Goal: Task Accomplishment & Management: Complete application form

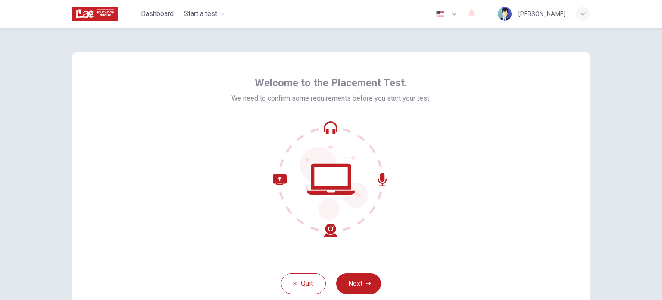
scroll to position [49, 0]
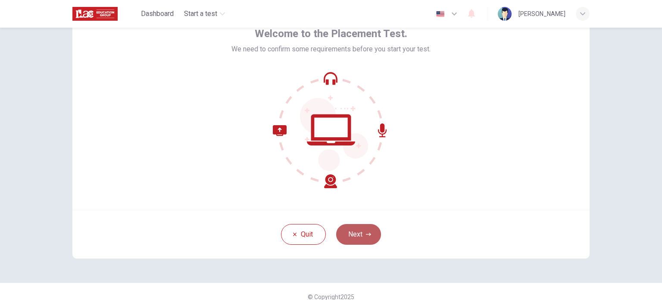
click at [351, 236] on button "Next" at bounding box center [358, 234] width 45 height 21
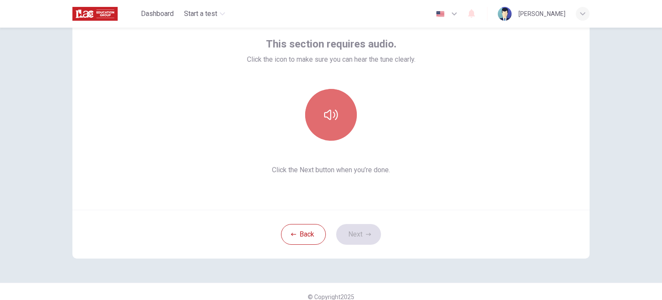
click at [328, 128] on button "button" at bounding box center [331, 115] width 52 height 52
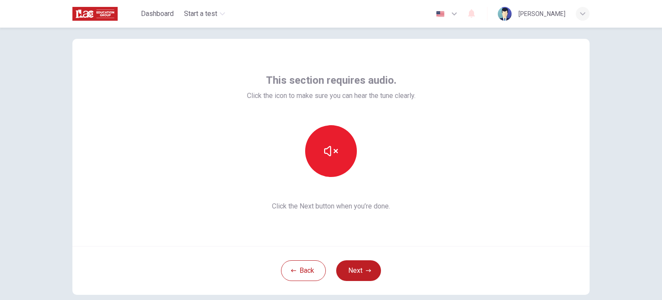
scroll to position [10, 0]
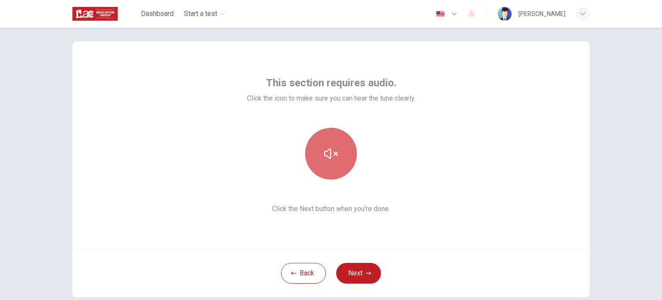
click at [326, 141] on button "button" at bounding box center [331, 154] width 52 height 52
click at [327, 143] on button "button" at bounding box center [331, 154] width 52 height 52
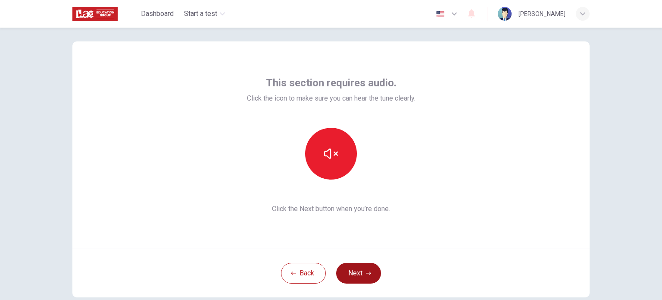
click at [355, 269] on button "Next" at bounding box center [358, 273] width 45 height 21
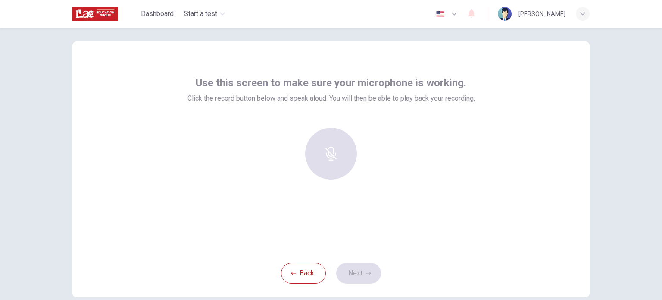
click at [332, 162] on div at bounding box center [331, 154] width 93 height 52
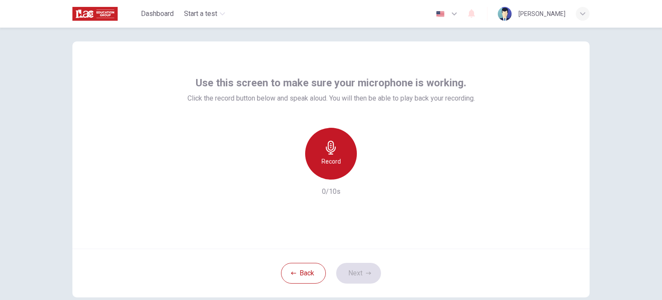
click at [322, 160] on h6 "Record" at bounding box center [331, 161] width 19 height 10
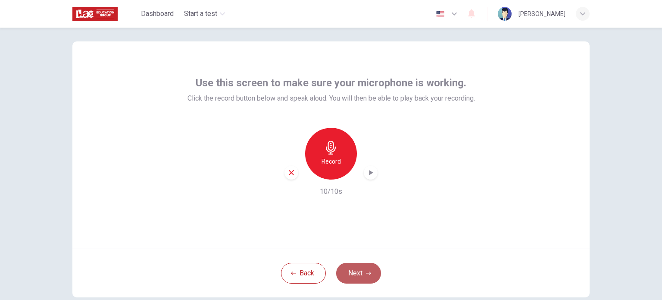
click at [358, 274] on button "Next" at bounding box center [358, 273] width 45 height 21
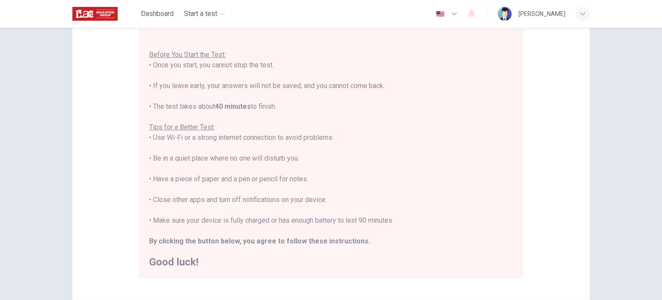
scroll to position [82, 0]
click at [609, 85] on div "Disclaimer: You are about to start a Placement Test . Before You Start the Test…" at bounding box center [331, 164] width 662 height 272
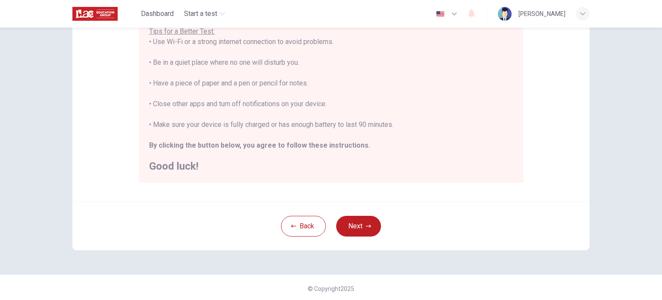
scroll to position [179, 0]
click at [365, 216] on button "Next" at bounding box center [358, 224] width 45 height 21
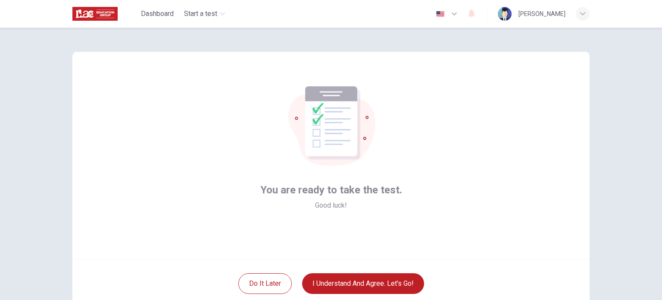
scroll to position [29, 0]
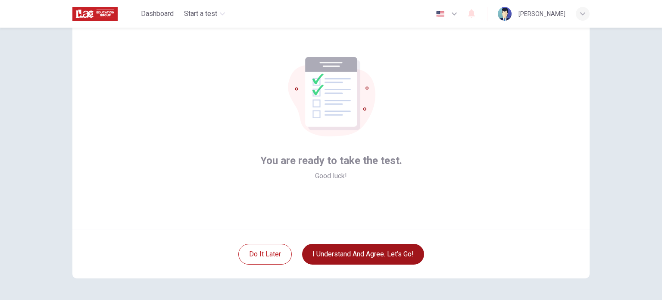
click at [358, 253] on button "I understand and agree. Let’s go!" at bounding box center [363, 254] width 122 height 21
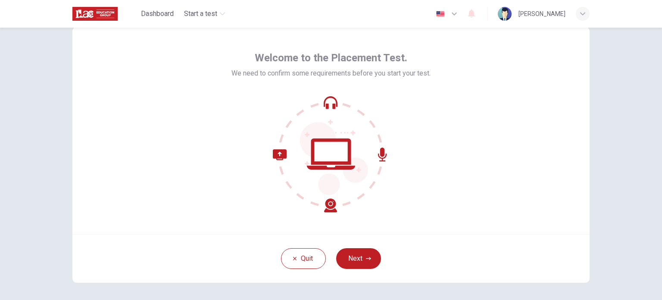
scroll to position [26, 0]
click at [361, 256] on button "Next" at bounding box center [358, 257] width 45 height 21
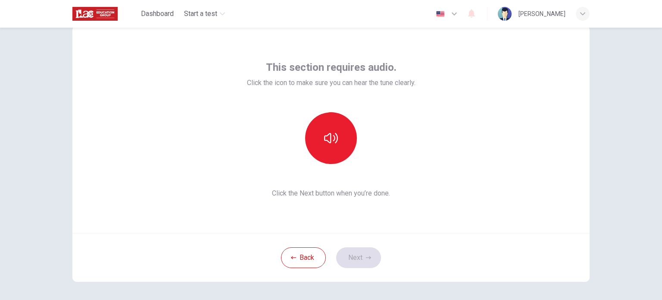
click at [328, 110] on div "This section requires audio. Click the icon to make sure you can hear the tune …" at bounding box center [331, 129] width 169 height 138
drag, startPoint x: 328, startPoint y: 110, endPoint x: 329, endPoint y: 124, distance: 13.4
click at [329, 124] on div "This section requires audio. Click the icon to make sure you can hear the tune …" at bounding box center [331, 129] width 169 height 138
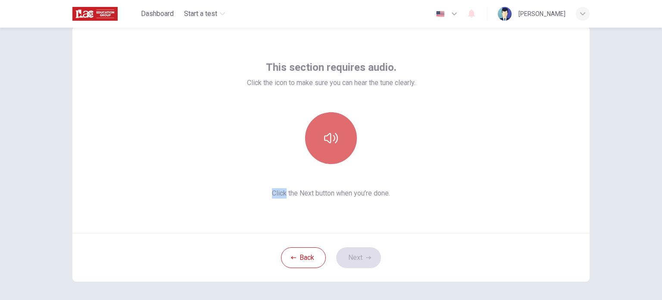
click at [329, 124] on button "button" at bounding box center [331, 138] width 52 height 52
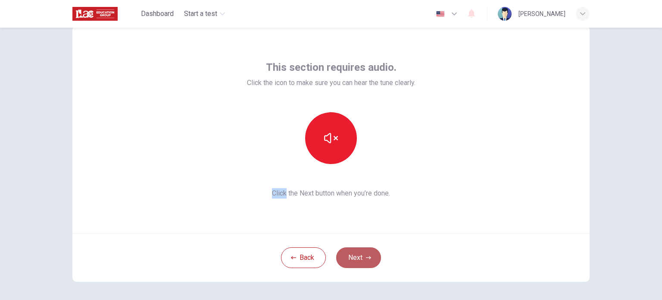
click at [350, 257] on button "Next" at bounding box center [358, 257] width 45 height 21
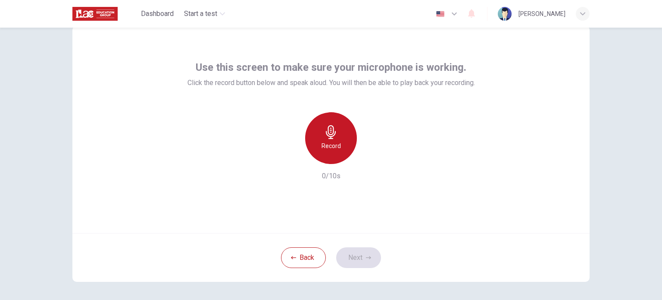
click at [329, 162] on div "Record" at bounding box center [331, 138] width 52 height 52
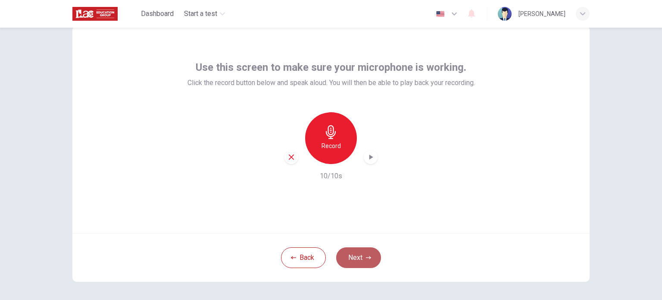
click at [353, 252] on button "Next" at bounding box center [358, 257] width 45 height 21
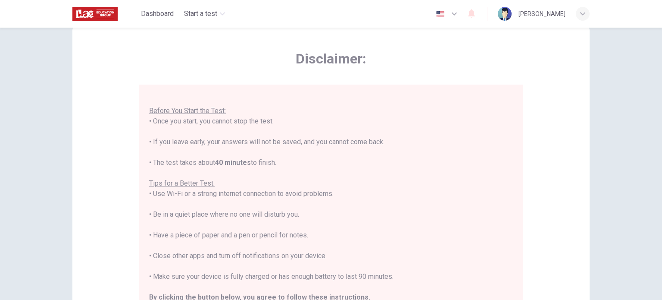
scroll to position [179, 0]
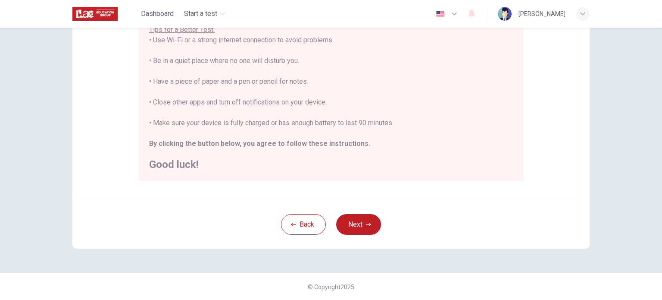
click at [341, 160] on h2 "Good luck!" at bounding box center [331, 164] width 364 height 10
click at [348, 224] on button "Next" at bounding box center [358, 224] width 45 height 21
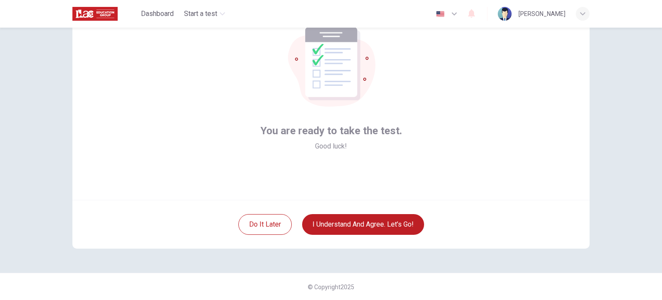
scroll to position [59, 0]
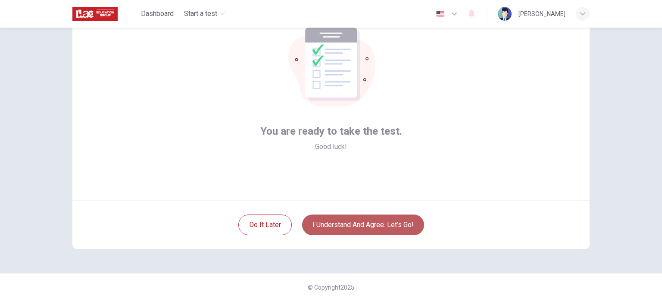
click at [350, 214] on button "I understand and agree. Let’s go!" at bounding box center [363, 224] width 122 height 21
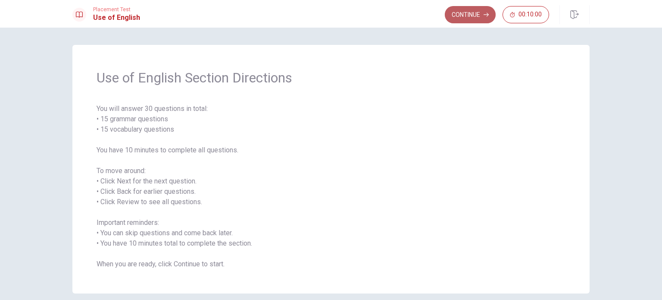
click at [465, 17] on button "Continue" at bounding box center [470, 14] width 51 height 17
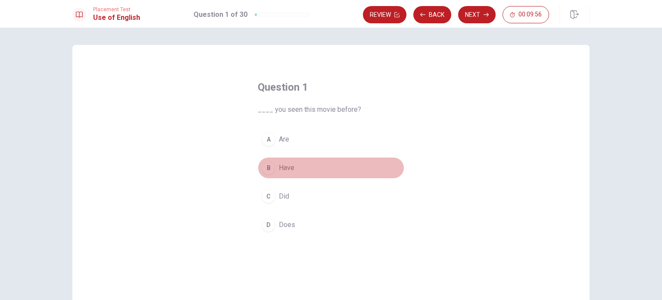
click at [264, 168] on div "B" at bounding box center [269, 168] width 14 height 14
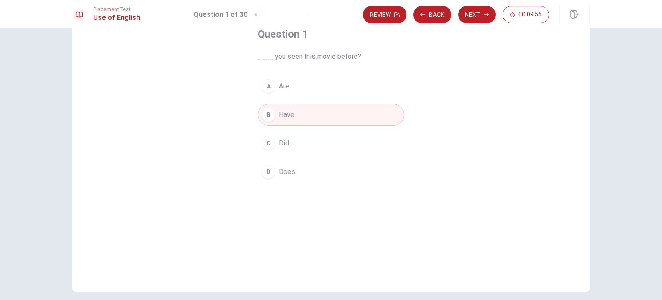
scroll to position [53, 0]
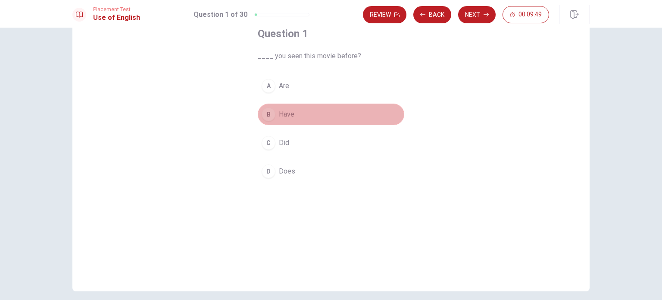
click at [298, 116] on button "B Have" at bounding box center [331, 114] width 147 height 22
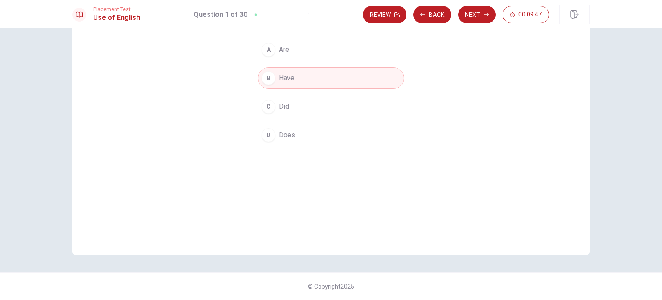
scroll to position [0, 0]
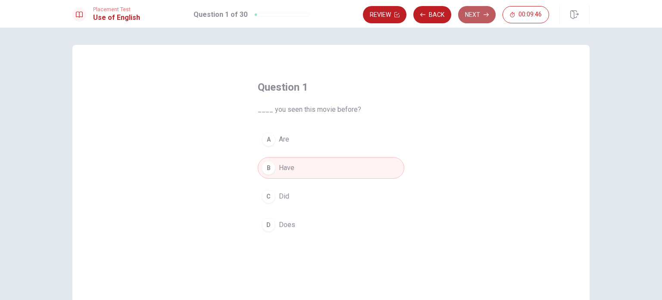
click at [476, 10] on button "Next" at bounding box center [477, 14] width 38 height 17
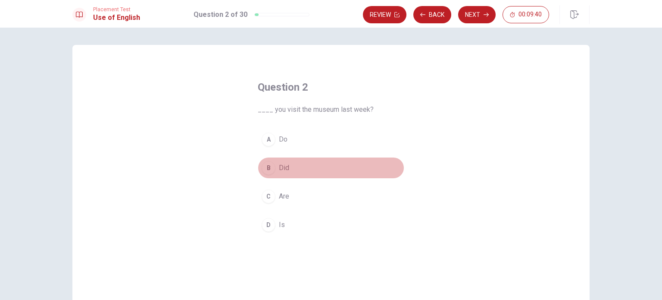
click at [276, 168] on button "B Did" at bounding box center [331, 168] width 147 height 22
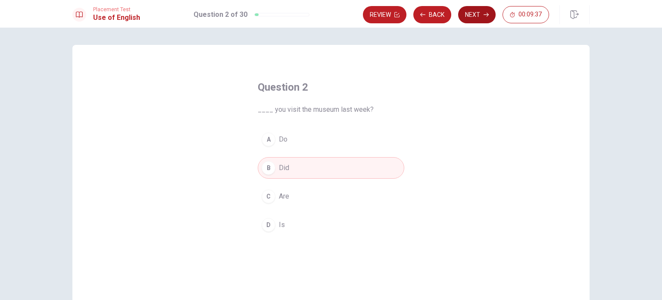
click at [471, 15] on button "Next" at bounding box center [477, 14] width 38 height 17
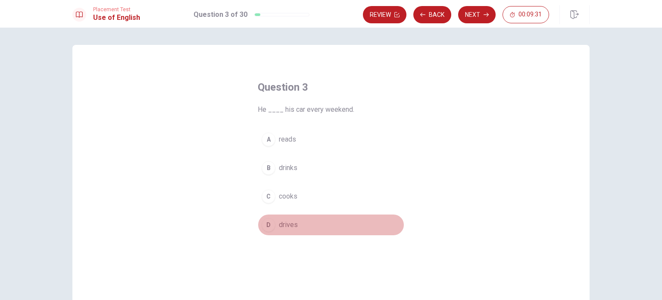
click at [279, 217] on button "D drives" at bounding box center [331, 225] width 147 height 22
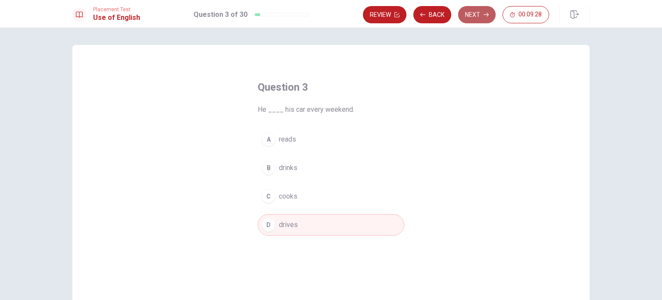
click at [475, 13] on button "Next" at bounding box center [477, 14] width 38 height 17
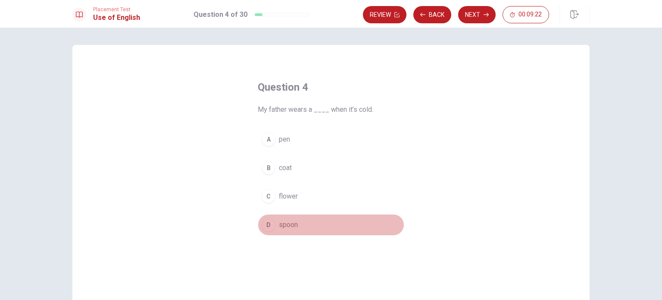
click at [272, 225] on div "D" at bounding box center [269, 225] width 14 height 14
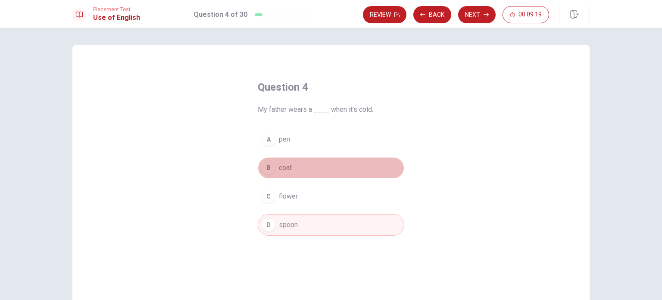
click at [276, 165] on button "B coat" at bounding box center [331, 168] width 147 height 22
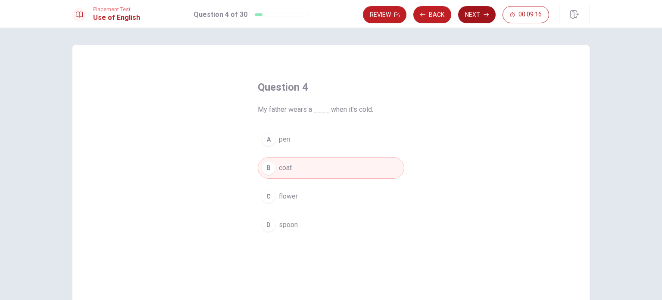
click at [476, 16] on button "Next" at bounding box center [477, 14] width 38 height 17
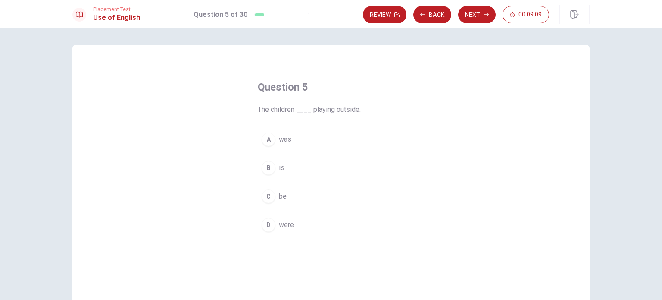
click at [270, 169] on div "B" at bounding box center [269, 168] width 14 height 14
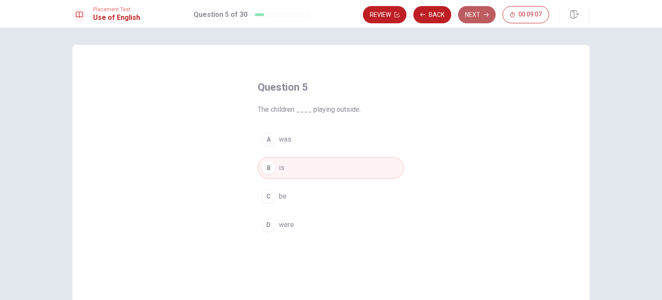
click at [473, 15] on button "Next" at bounding box center [477, 14] width 38 height 17
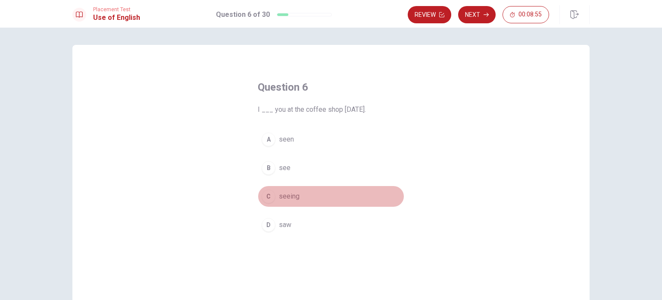
click at [279, 191] on span "seeing" at bounding box center [289, 196] width 21 height 10
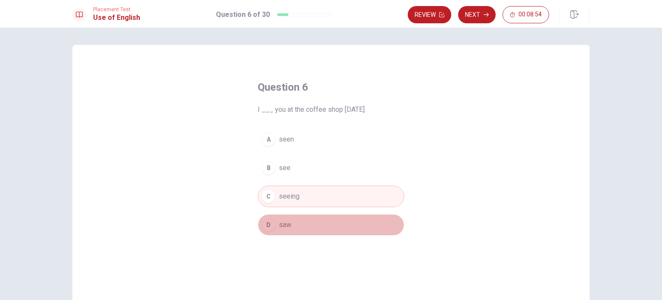
click at [279, 227] on span "saw" at bounding box center [285, 224] width 13 height 10
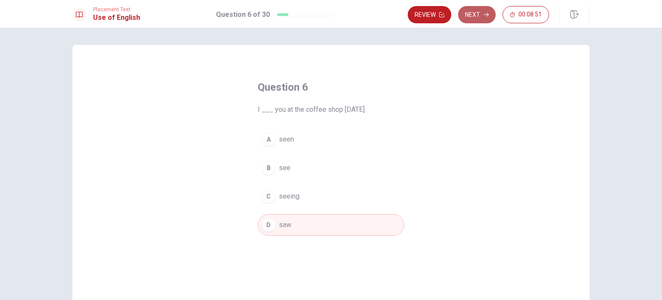
click at [479, 13] on button "Next" at bounding box center [477, 14] width 38 height 17
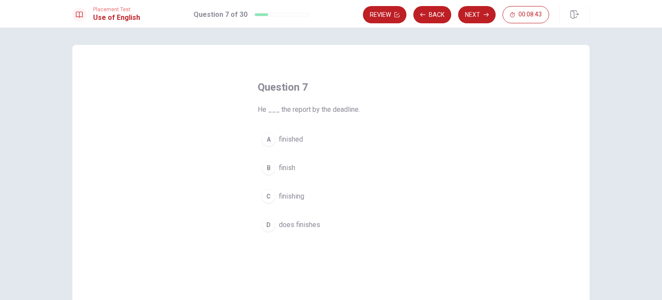
click at [271, 196] on div "C" at bounding box center [269, 196] width 14 height 14
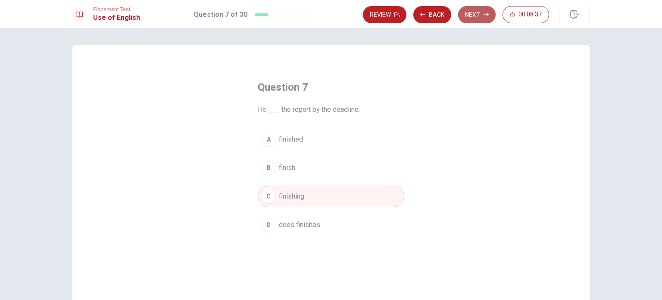
click at [473, 14] on button "Next" at bounding box center [477, 14] width 38 height 17
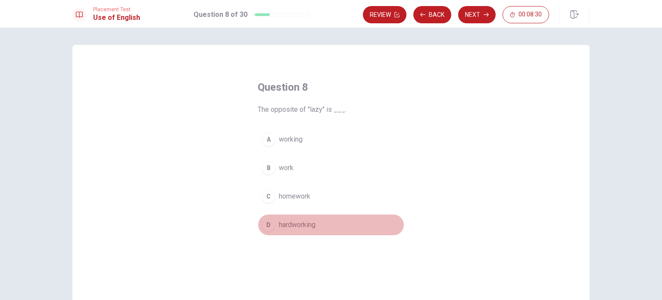
click at [279, 225] on span "hardworking" at bounding box center [297, 224] width 37 height 10
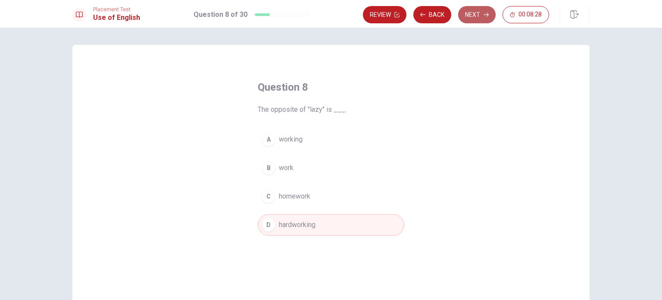
click at [474, 15] on button "Next" at bounding box center [477, 14] width 38 height 17
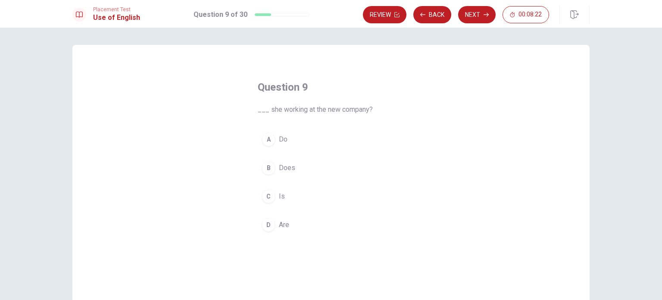
click at [276, 166] on button "B Does" at bounding box center [331, 168] width 147 height 22
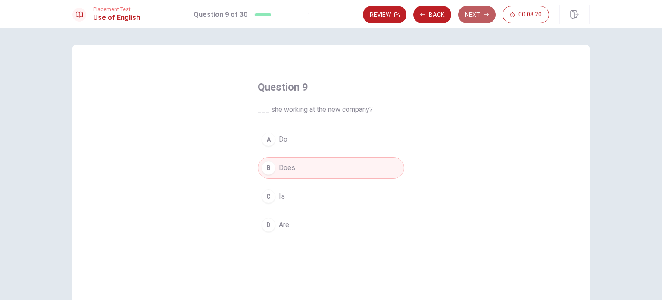
click at [471, 18] on button "Next" at bounding box center [477, 14] width 38 height 17
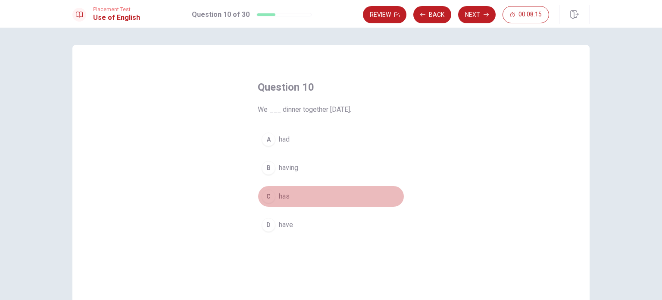
click at [269, 196] on div "C" at bounding box center [269, 196] width 14 height 14
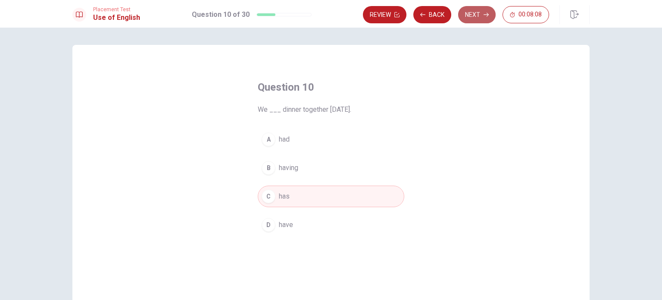
click at [472, 19] on button "Next" at bounding box center [477, 14] width 38 height 17
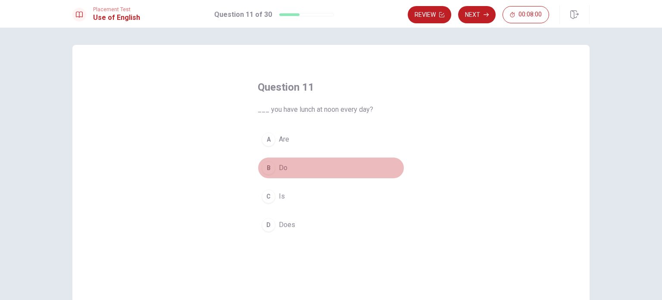
click at [272, 169] on div "B" at bounding box center [269, 168] width 14 height 14
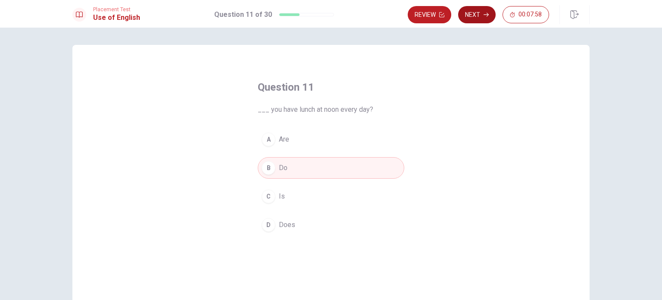
click at [476, 15] on button "Next" at bounding box center [477, 14] width 38 height 17
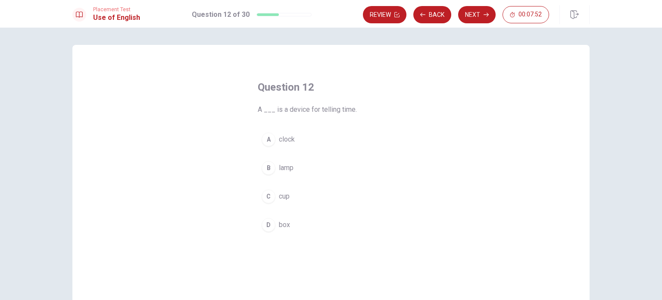
click at [285, 140] on span "clock" at bounding box center [287, 139] width 16 height 10
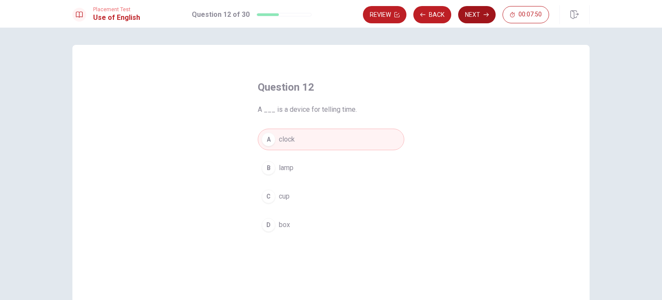
click at [482, 12] on button "Next" at bounding box center [477, 14] width 38 height 17
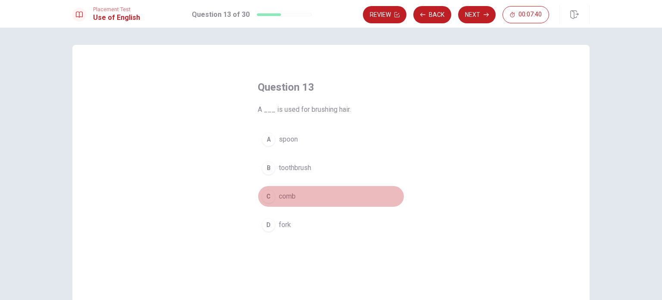
click at [281, 200] on span "comb" at bounding box center [287, 196] width 17 height 10
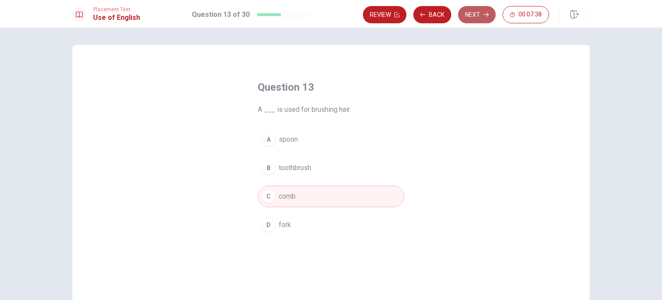
click at [471, 15] on button "Next" at bounding box center [477, 14] width 38 height 17
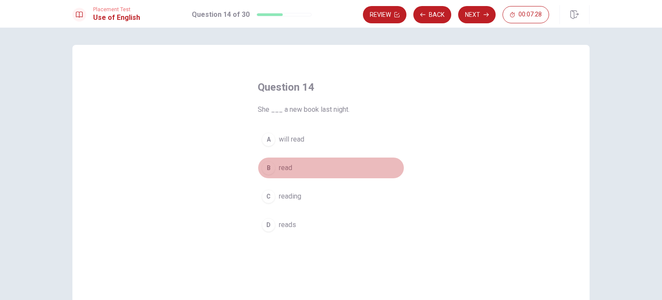
click at [269, 170] on div "B" at bounding box center [269, 168] width 14 height 14
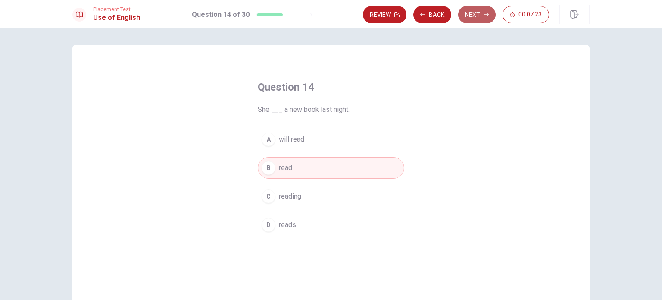
click at [481, 10] on button "Next" at bounding box center [477, 14] width 38 height 17
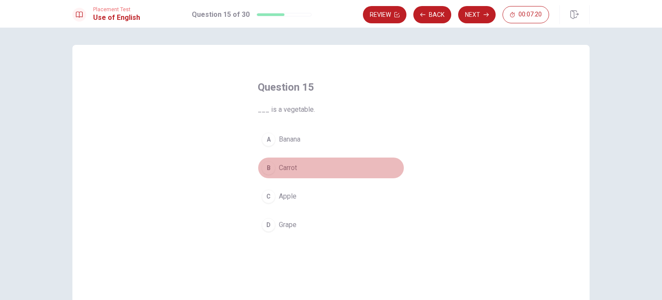
click at [286, 163] on span "Carrot" at bounding box center [288, 168] width 18 height 10
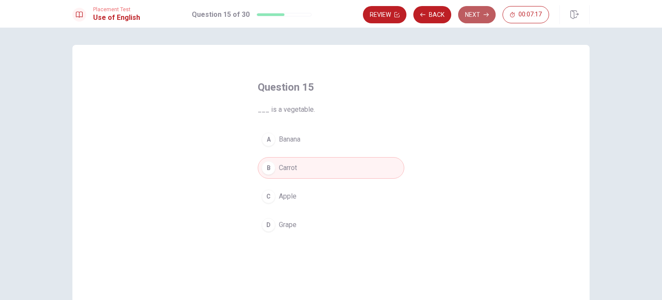
click at [473, 13] on button "Next" at bounding box center [477, 14] width 38 height 17
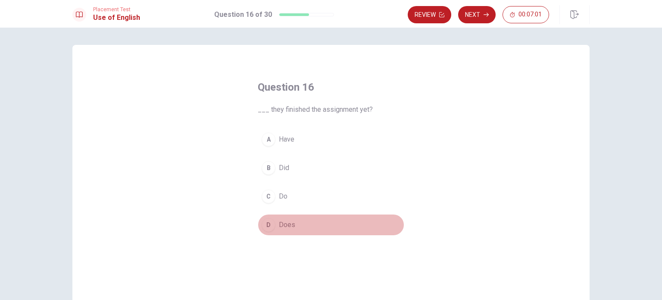
click at [275, 225] on button "D Does" at bounding box center [331, 225] width 147 height 22
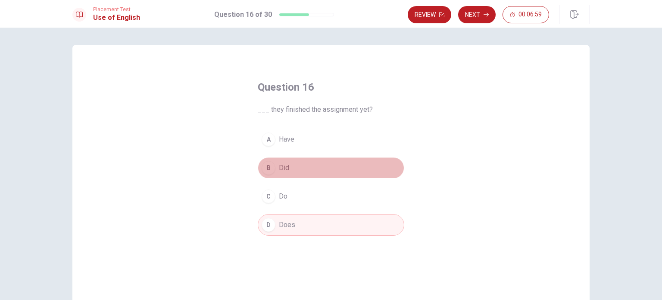
click at [281, 171] on span "Did" at bounding box center [284, 168] width 10 height 10
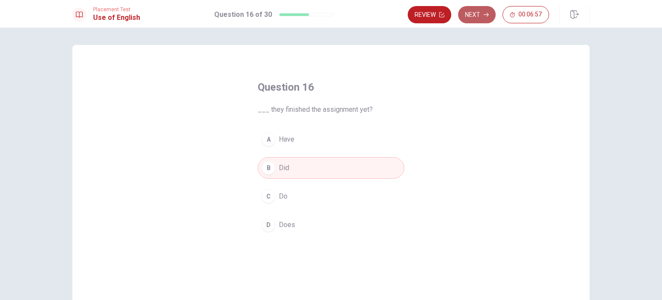
click at [472, 15] on button "Next" at bounding box center [477, 14] width 38 height 17
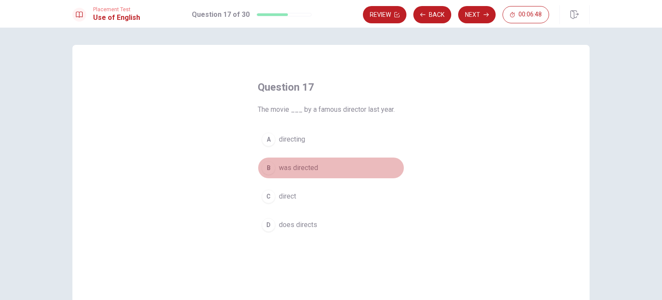
click at [282, 171] on span "was directed" at bounding box center [298, 168] width 39 height 10
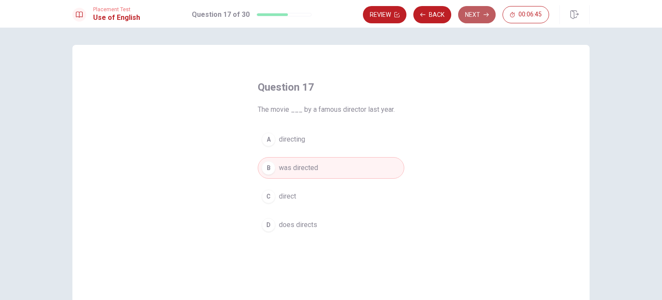
click at [475, 17] on button "Next" at bounding box center [477, 14] width 38 height 17
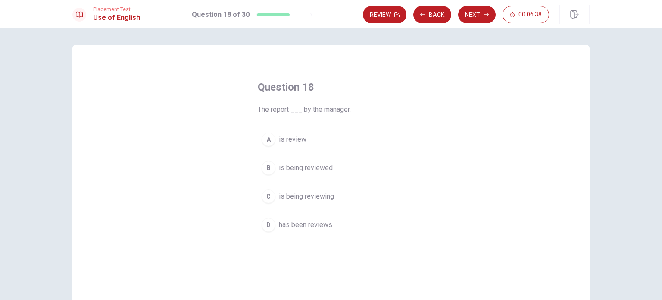
click at [270, 167] on div "B" at bounding box center [269, 168] width 14 height 14
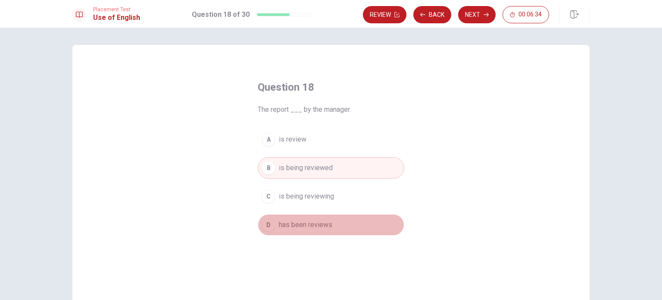
click at [266, 225] on div "D" at bounding box center [269, 225] width 14 height 14
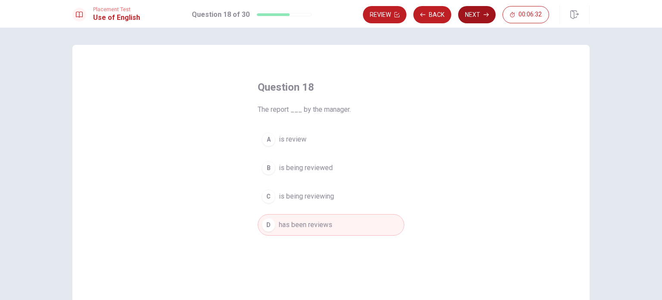
click at [473, 11] on button "Next" at bounding box center [477, 14] width 38 height 17
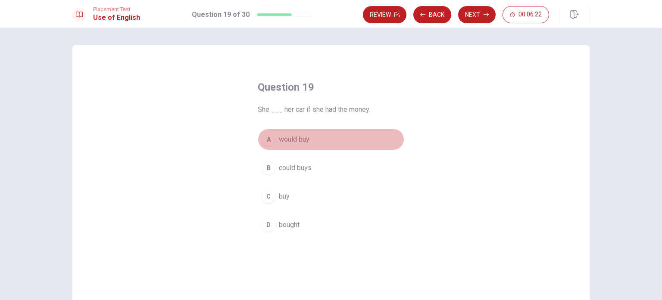
click at [279, 138] on span "would buy" at bounding box center [294, 139] width 31 height 10
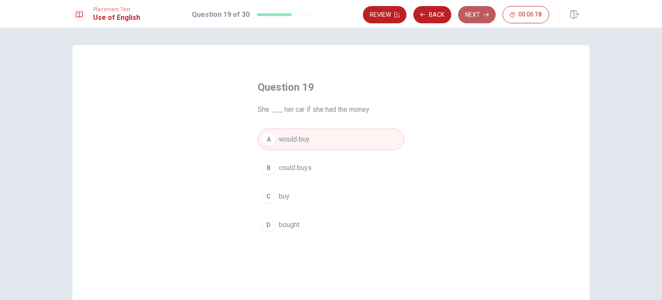
click at [471, 13] on button "Next" at bounding box center [477, 14] width 38 height 17
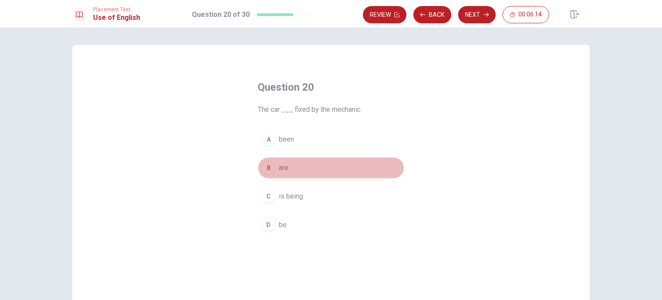
click at [272, 165] on div "B" at bounding box center [269, 168] width 14 height 14
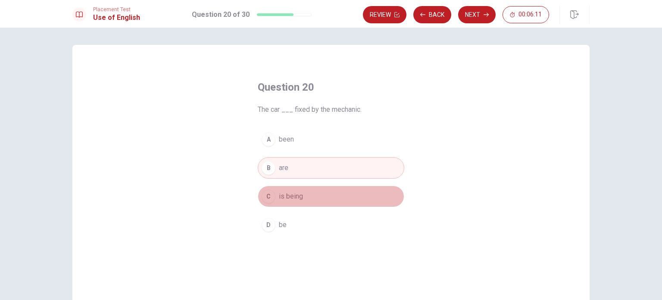
click at [291, 200] on span "is being" at bounding box center [291, 196] width 24 height 10
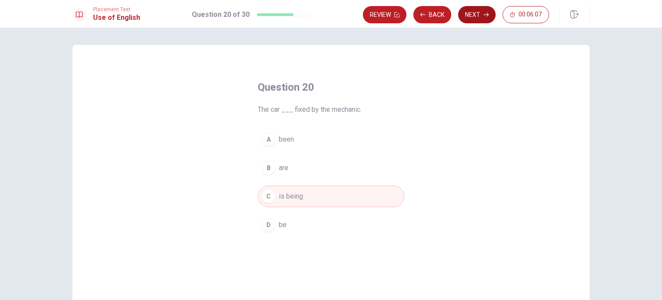
click at [483, 18] on button "Next" at bounding box center [477, 14] width 38 height 17
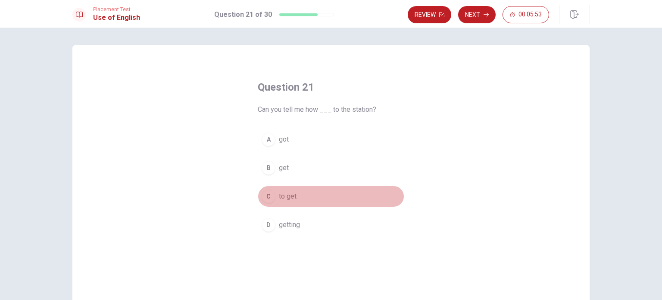
click at [288, 191] on span "to get" at bounding box center [288, 196] width 18 height 10
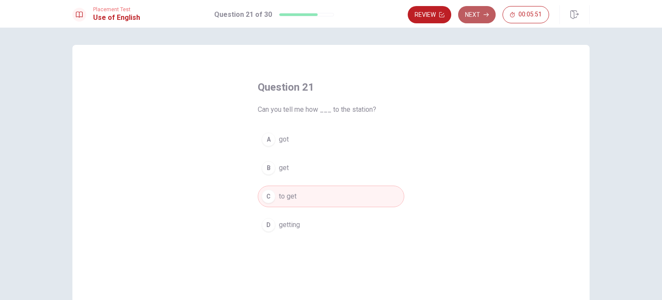
click at [483, 16] on button "Next" at bounding box center [477, 14] width 38 height 17
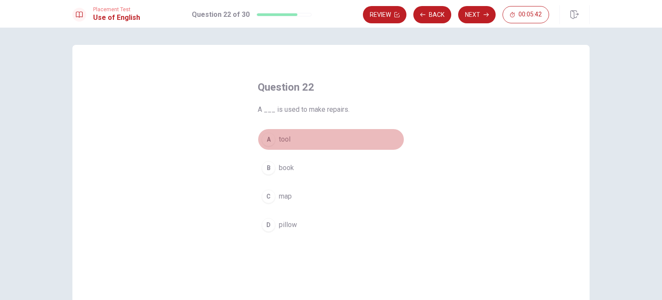
click at [282, 143] on span "tool" at bounding box center [285, 139] width 12 height 10
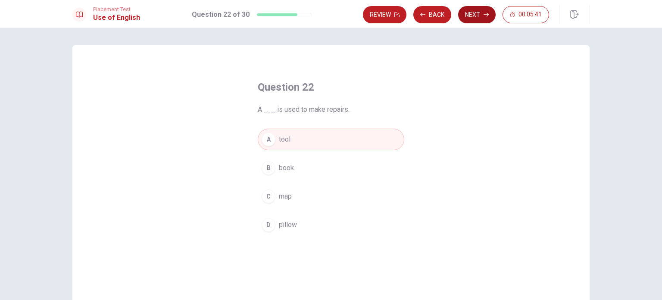
click at [471, 10] on button "Next" at bounding box center [477, 14] width 38 height 17
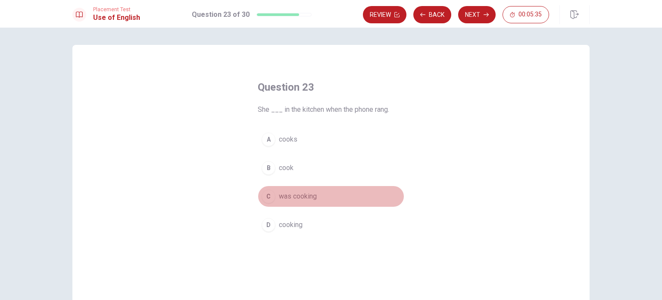
click at [291, 194] on span "was cooking" at bounding box center [298, 196] width 38 height 10
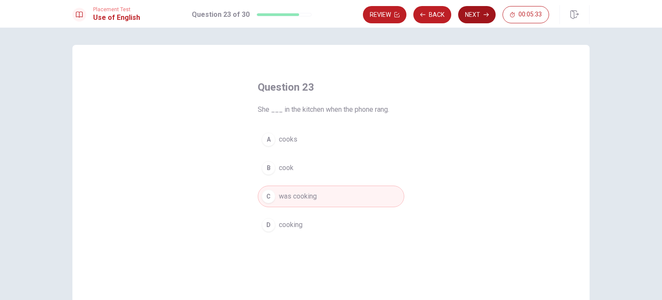
click at [471, 15] on button "Next" at bounding box center [477, 14] width 38 height 17
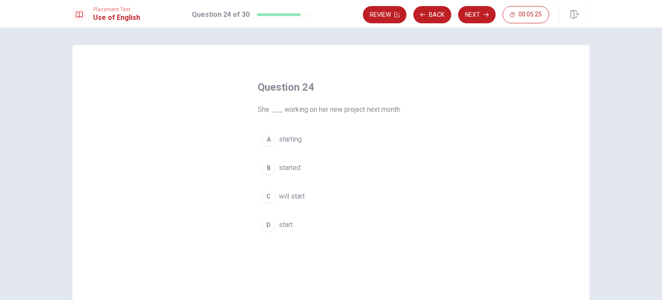
click at [269, 143] on div "A" at bounding box center [269, 139] width 14 height 14
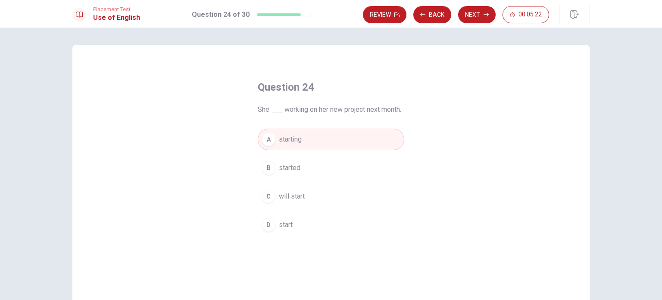
click at [280, 109] on span "She ___ working on her new project next month." at bounding box center [331, 109] width 147 height 10
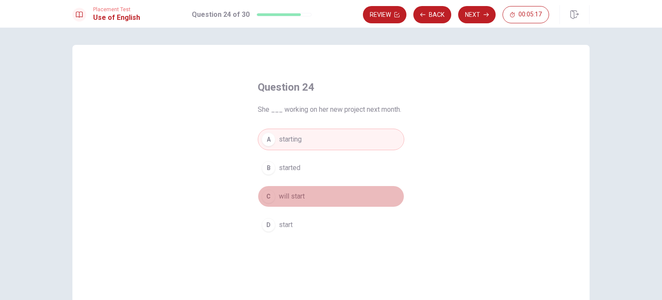
click at [312, 190] on button "C will start" at bounding box center [331, 196] width 147 height 22
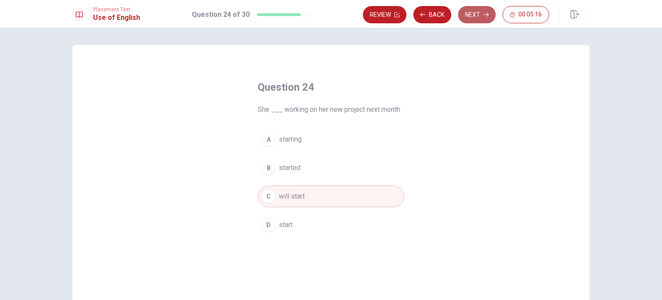
click at [469, 12] on button "Next" at bounding box center [477, 14] width 38 height 17
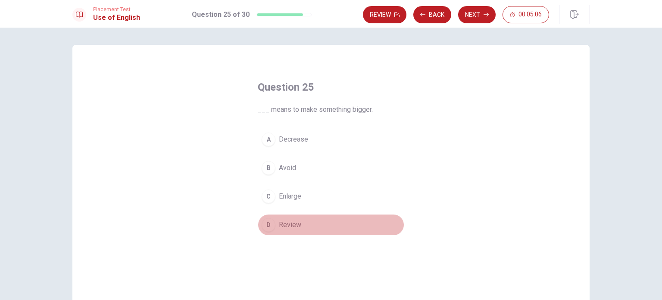
click at [292, 220] on span "Review" at bounding box center [290, 224] width 22 height 10
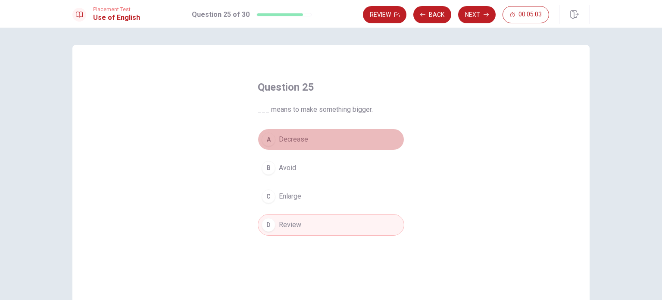
click at [301, 147] on button "A Decrease" at bounding box center [331, 139] width 147 height 22
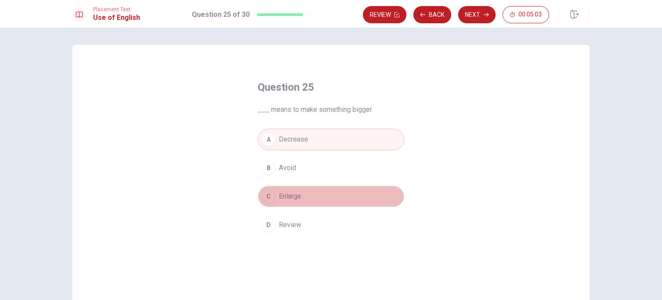
click at [297, 196] on span "Enlarge" at bounding box center [290, 196] width 22 height 10
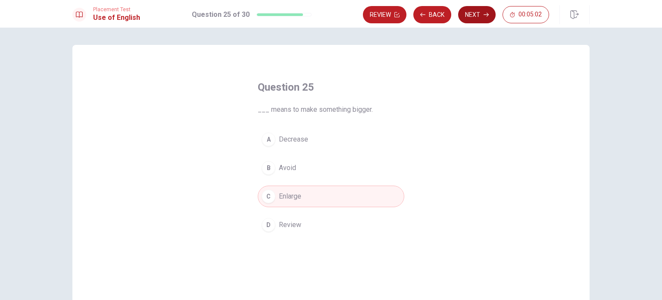
click at [466, 16] on button "Next" at bounding box center [477, 14] width 38 height 17
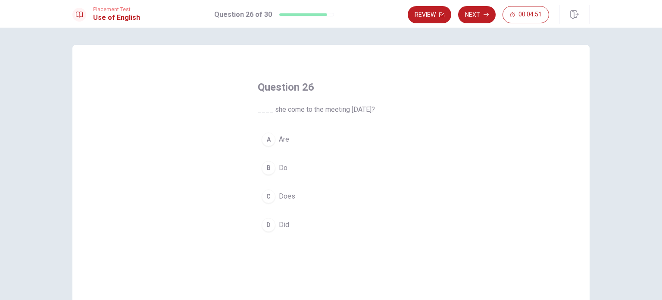
click at [288, 193] on span "Does" at bounding box center [287, 196] width 16 height 10
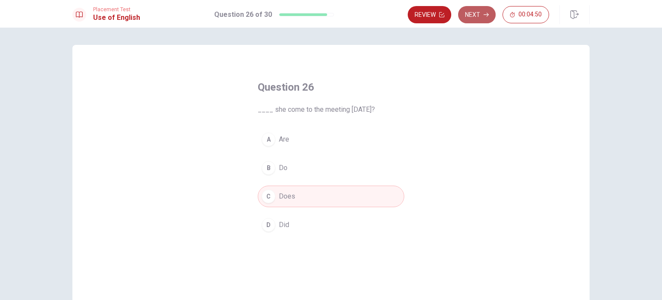
click at [469, 16] on button "Next" at bounding box center [477, 14] width 38 height 17
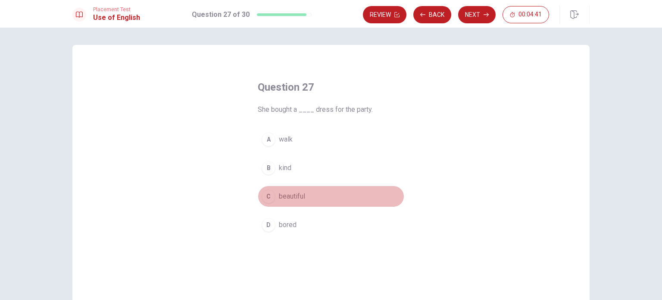
click at [282, 200] on span "beautiful" at bounding box center [292, 196] width 26 height 10
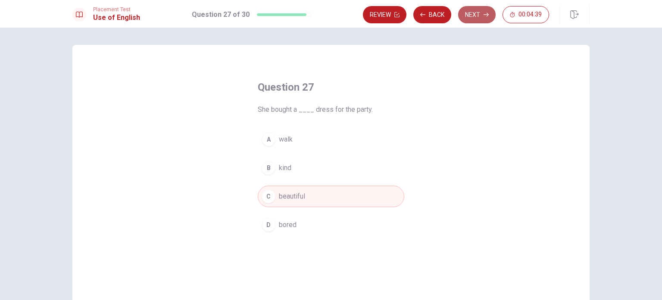
click at [465, 13] on button "Next" at bounding box center [477, 14] width 38 height 17
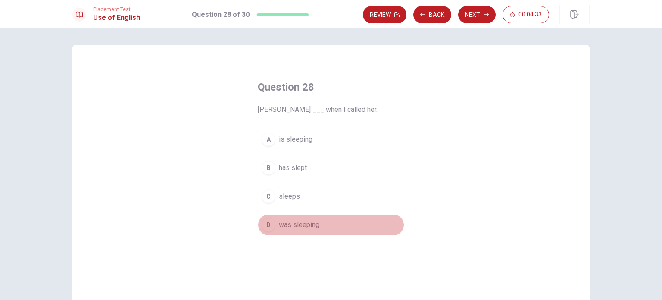
click at [286, 218] on button "D was sleeping" at bounding box center [331, 225] width 147 height 22
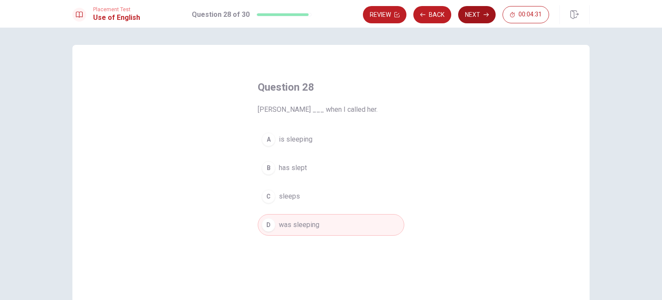
click at [476, 16] on button "Next" at bounding box center [477, 14] width 38 height 17
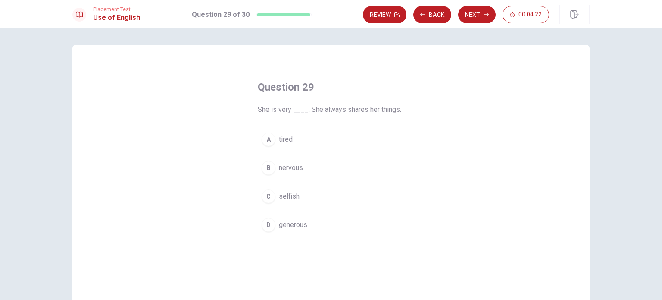
click at [291, 217] on button "D generous" at bounding box center [331, 225] width 147 height 22
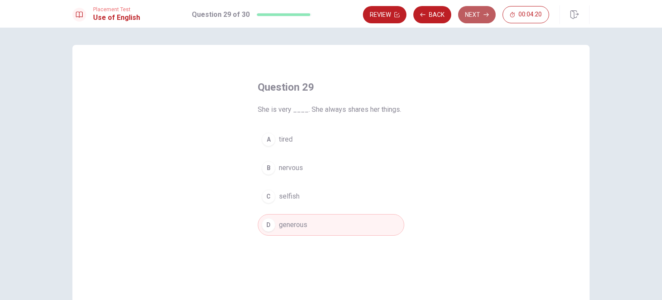
click at [482, 18] on button "Next" at bounding box center [477, 14] width 38 height 17
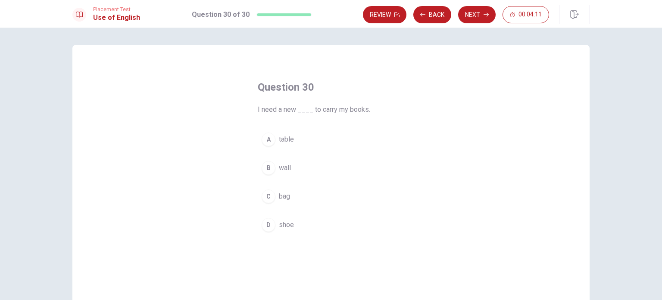
click at [267, 168] on div "B" at bounding box center [269, 168] width 14 height 14
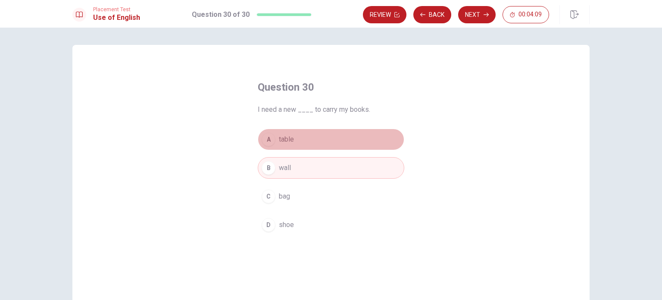
click at [268, 142] on div "A" at bounding box center [269, 139] width 14 height 14
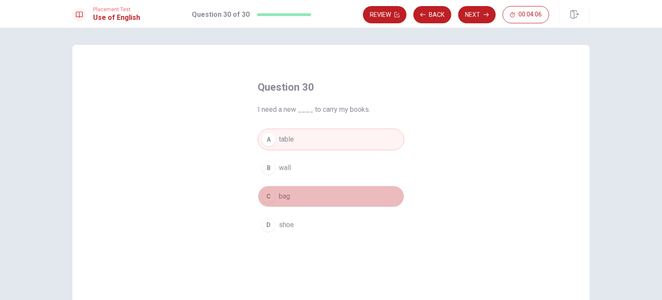
click at [289, 188] on button "C bag" at bounding box center [331, 196] width 147 height 22
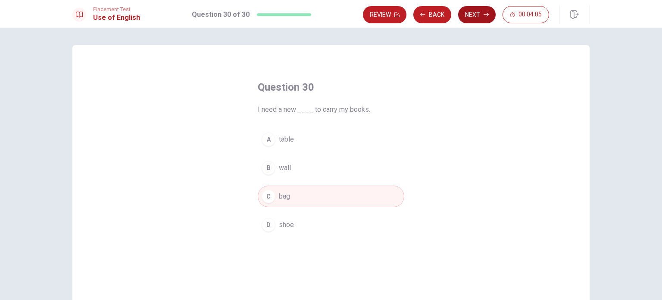
click at [474, 15] on button "Next" at bounding box center [477, 14] width 38 height 17
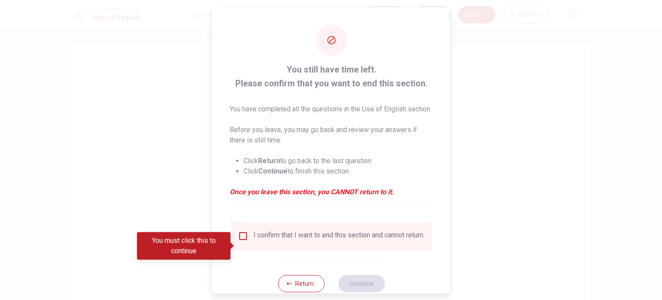
click at [244, 241] on input "You must click this to continue" at bounding box center [243, 235] width 10 height 10
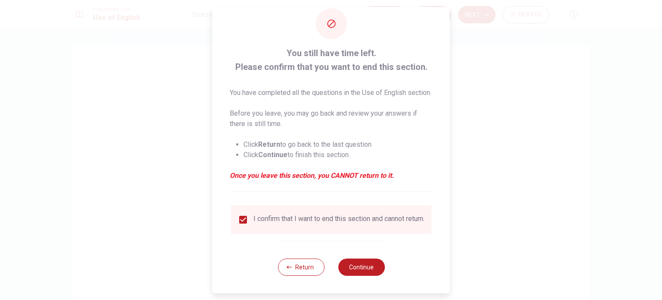
scroll to position [31, 0]
click at [347, 260] on button "Continue" at bounding box center [361, 266] width 47 height 17
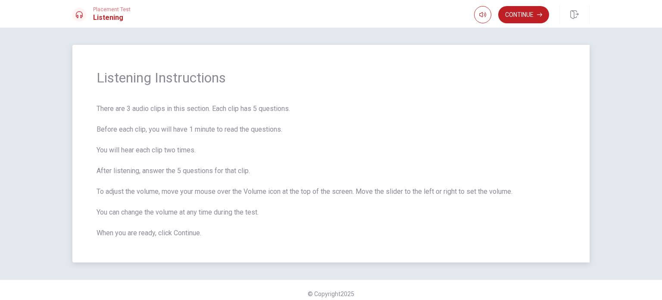
scroll to position [7, 0]
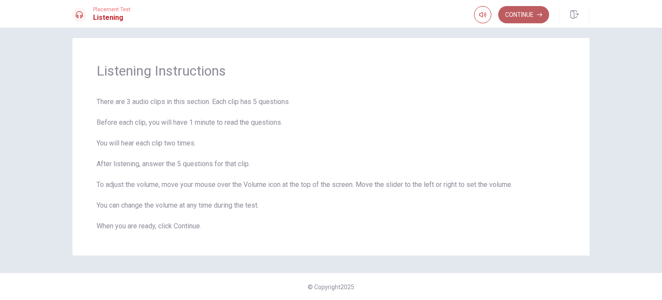
click at [522, 12] on button "Continue" at bounding box center [523, 14] width 51 height 17
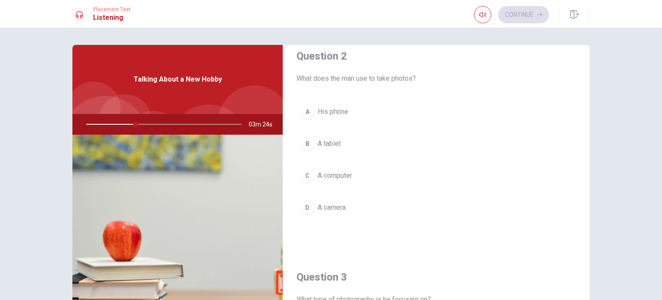
scroll to position [234, 0]
click at [307, 208] on div "D" at bounding box center [307, 207] width 14 height 14
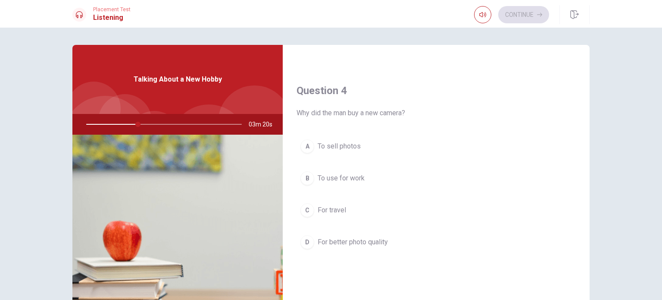
scroll to position [641, 0]
click at [309, 240] on div "D" at bounding box center [307, 242] width 14 height 14
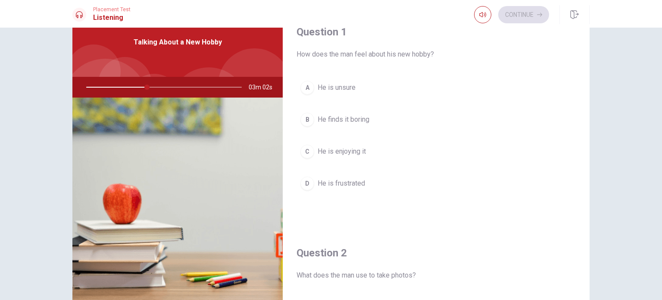
scroll to position [0, 0]
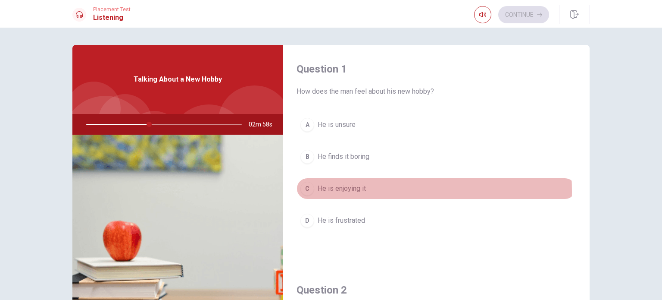
click at [305, 191] on div "C" at bounding box center [307, 188] width 14 height 14
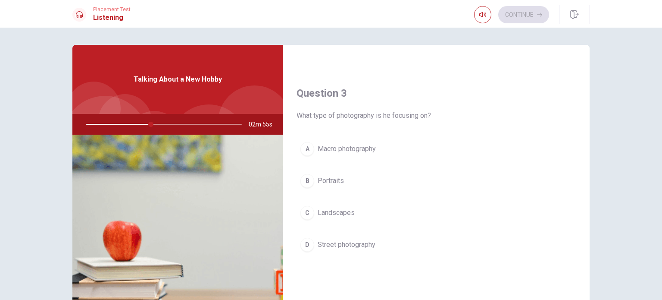
scroll to position [418, 0]
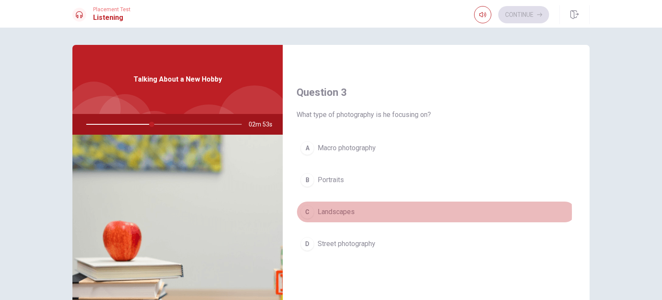
click at [307, 210] on div "C" at bounding box center [307, 212] width 14 height 14
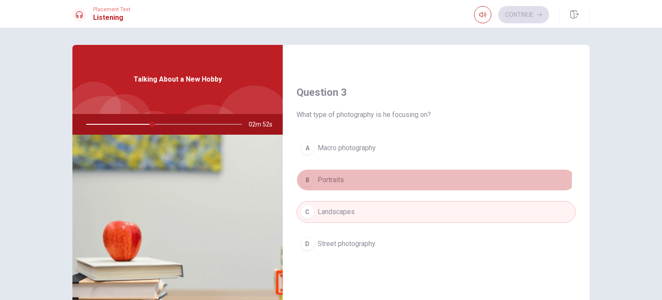
click at [306, 176] on div "B" at bounding box center [307, 180] width 14 height 14
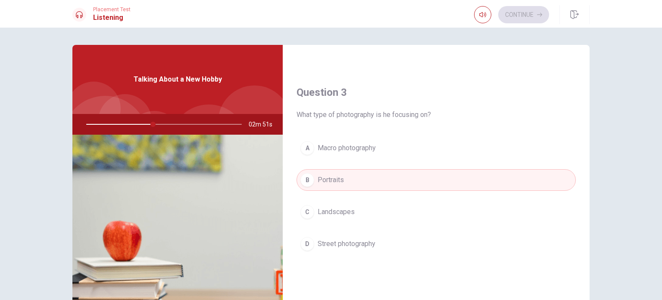
click at [305, 213] on div "C" at bounding box center [307, 212] width 14 height 14
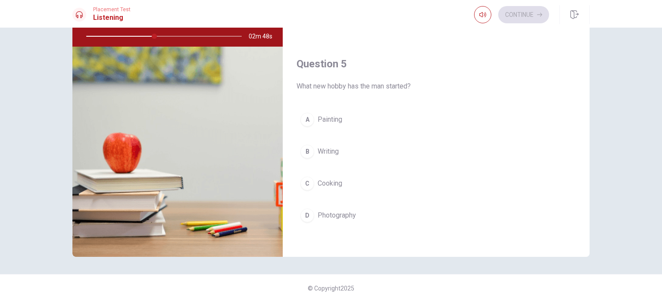
scroll to position [90, 0]
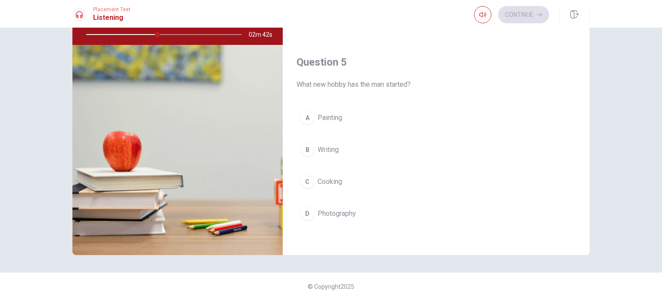
click at [318, 215] on button "D Photography" at bounding box center [436, 214] width 279 height 22
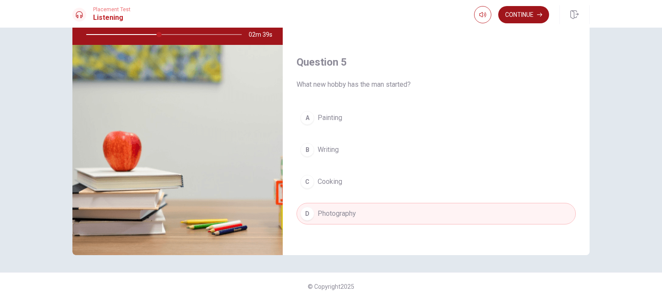
click at [522, 22] on button "Continue" at bounding box center [523, 14] width 51 height 17
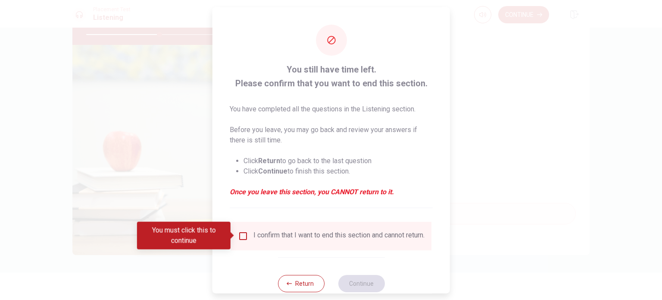
scroll to position [22, 0]
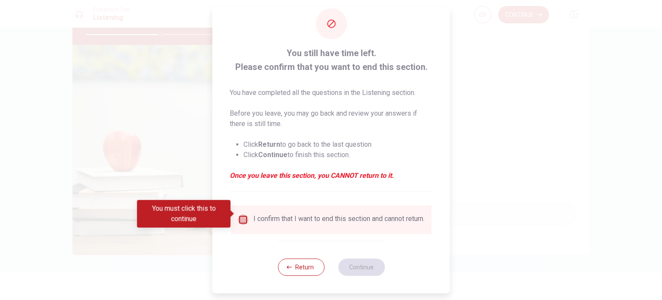
click at [245, 217] on input "You must click this to continue" at bounding box center [243, 219] width 10 height 10
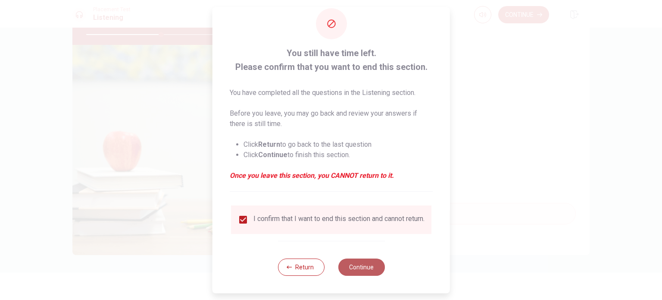
click at [346, 263] on button "Continue" at bounding box center [361, 266] width 47 height 17
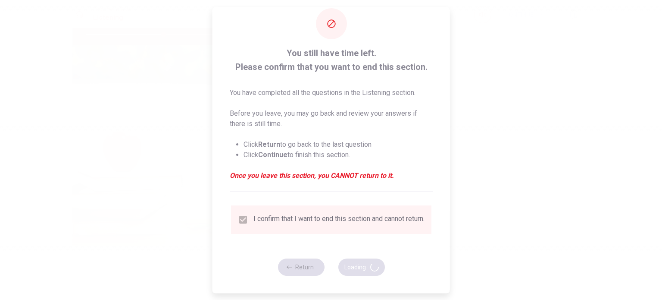
type input "50"
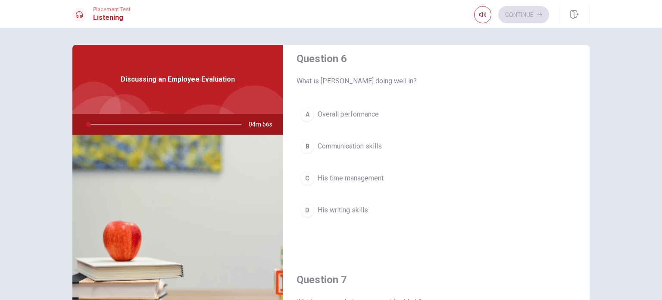
scroll to position [9, 0]
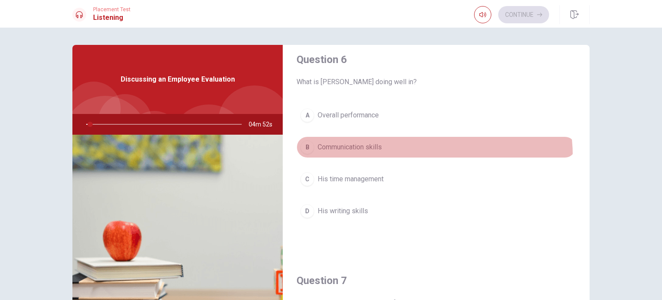
click at [397, 156] on button "B Communication skills" at bounding box center [436, 147] width 279 height 22
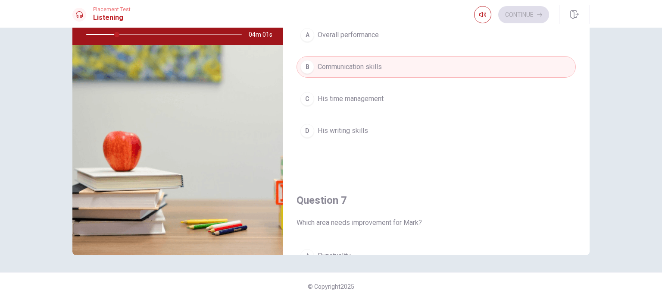
scroll to position [0, 0]
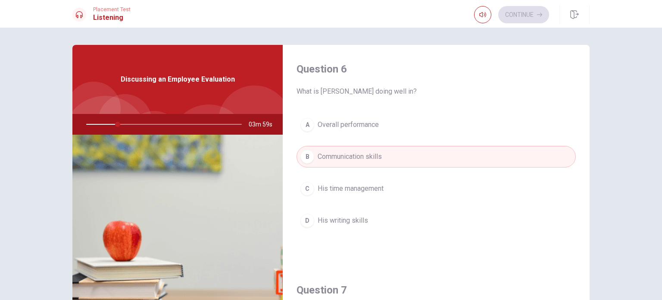
type input "21"
click at [120, 123] on div at bounding box center [162, 124] width 173 height 21
click at [113, 123] on div at bounding box center [162, 124] width 173 height 21
click at [340, 145] on div "A Overall performance B Communication skills C His time management D His writin…" at bounding box center [436, 181] width 279 height 135
drag, startPoint x: 340, startPoint y: 145, endPoint x: 376, endPoint y: 132, distance: 38.3
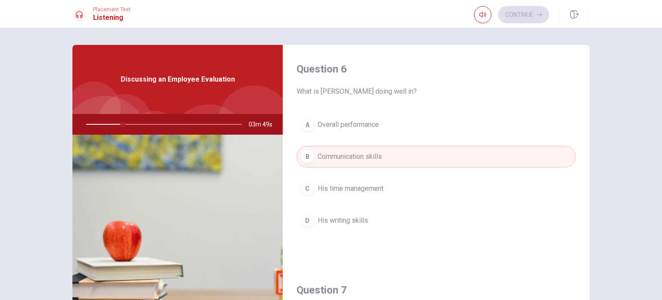
click at [376, 132] on div "A Overall performance B Communication skills C His time management D His writin…" at bounding box center [436, 181] width 279 height 135
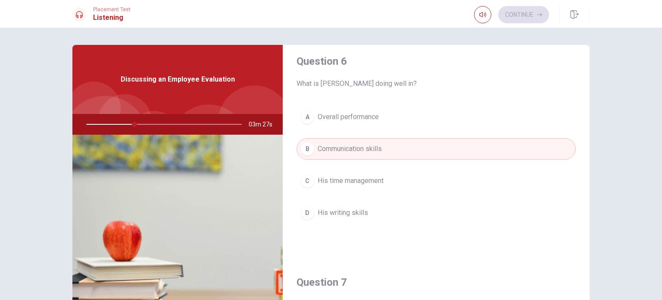
scroll to position [7, 0]
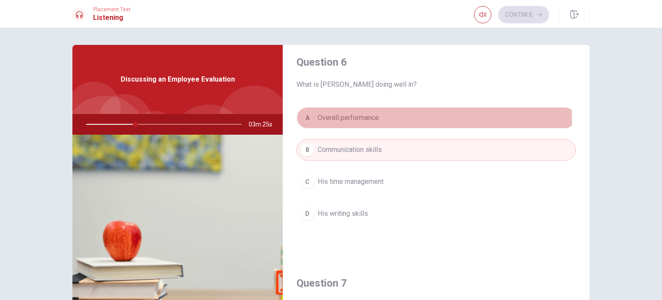
click at [307, 120] on div "A" at bounding box center [307, 118] width 14 height 14
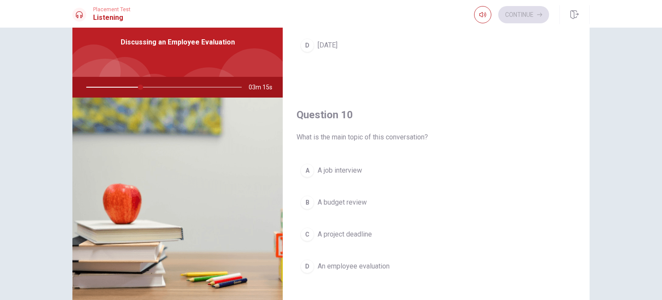
scroll to position [45, 0]
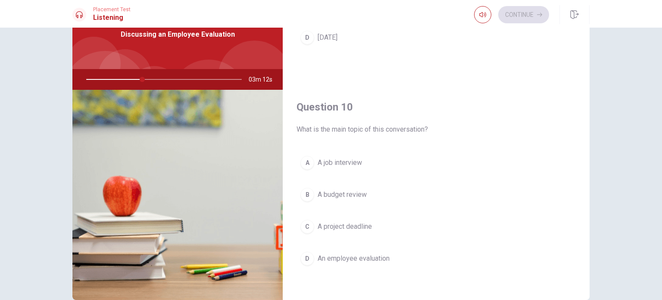
click at [310, 251] on div "D" at bounding box center [307, 258] width 14 height 14
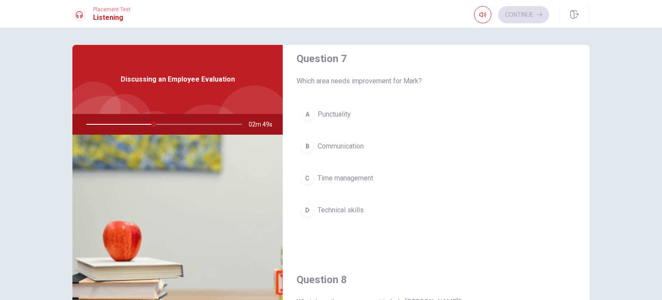
scroll to position [232, 0]
click at [307, 174] on div "C" at bounding box center [307, 178] width 14 height 14
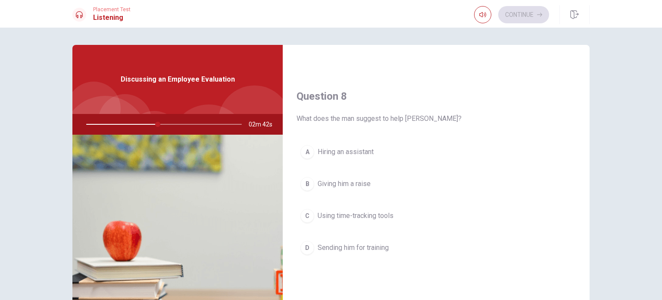
scroll to position [416, 0]
click at [302, 247] on div "D" at bounding box center [307, 246] width 14 height 14
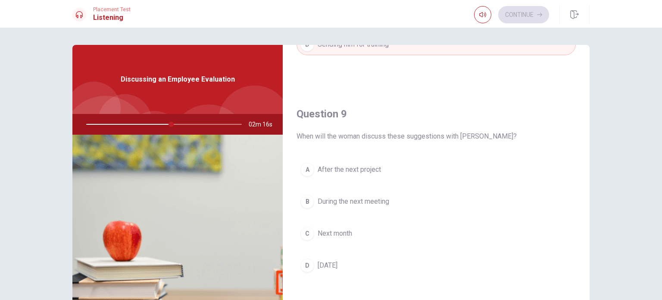
scroll to position [673, 0]
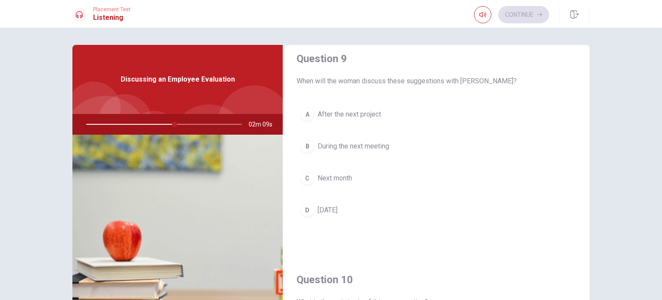
click at [335, 148] on span "During the next meeting" at bounding box center [354, 146] width 72 height 10
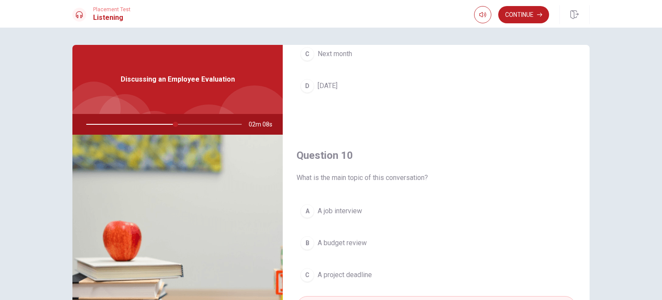
scroll to position [800, 0]
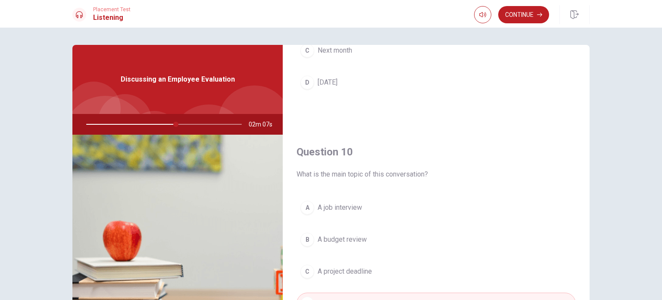
click at [510, 24] on div "Placement Test Listening Continue" at bounding box center [331, 14] width 662 height 28
click at [516, 15] on button "Continue" at bounding box center [523, 14] width 51 height 17
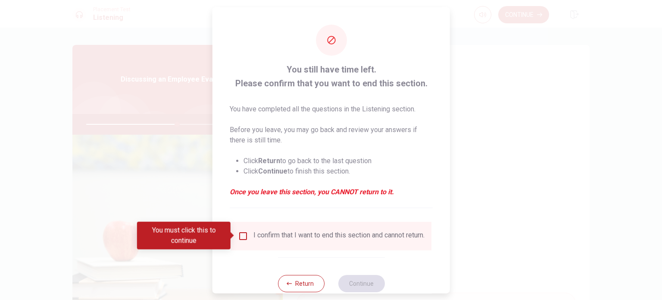
click at [249, 233] on div "I confirm that I want to end this section and cannot return." at bounding box center [331, 235] width 187 height 10
click at [244, 234] on input "You must click this to continue" at bounding box center [243, 235] width 10 height 10
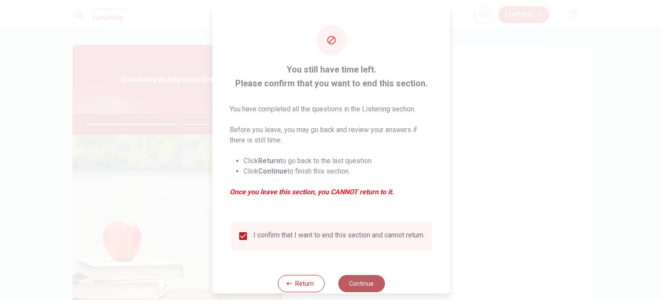
click at [366, 286] on button "Continue" at bounding box center [361, 282] width 47 height 17
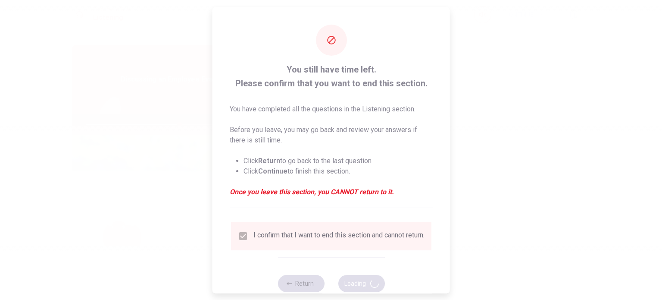
type input "61"
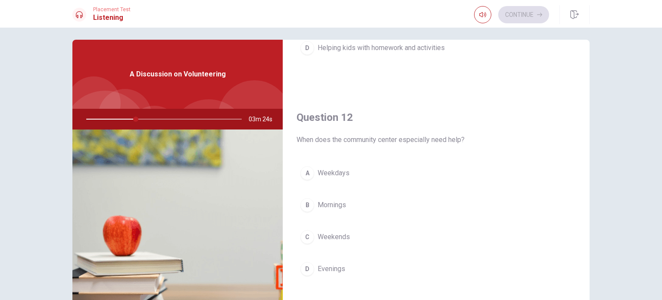
scroll to position [165, 0]
click at [307, 239] on div "C" at bounding box center [307, 239] width 14 height 14
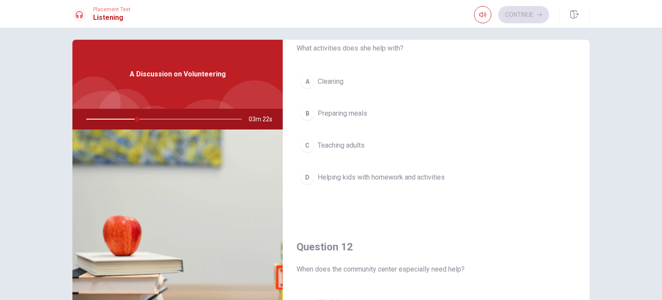
scroll to position [38, 0]
click at [305, 182] on div "D" at bounding box center [307, 178] width 14 height 14
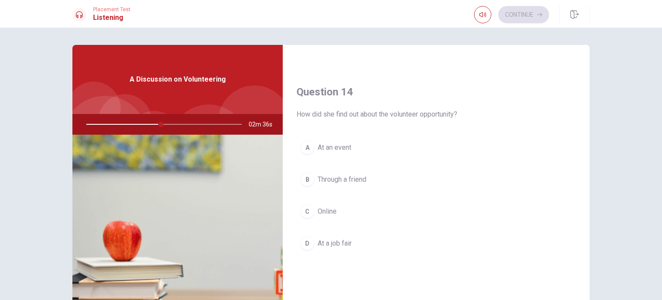
scroll to position [638, 0]
click at [319, 163] on div "A At an event B Through a friend C Online D At a job fair" at bounding box center [436, 205] width 279 height 135
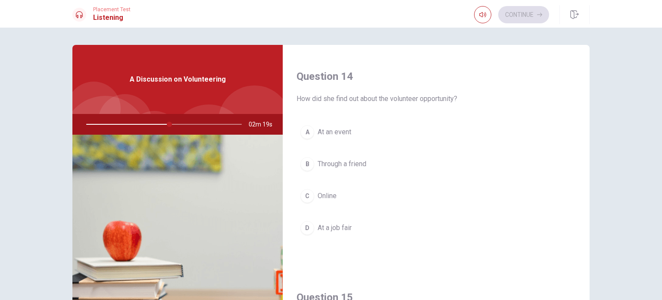
scroll to position [723, 0]
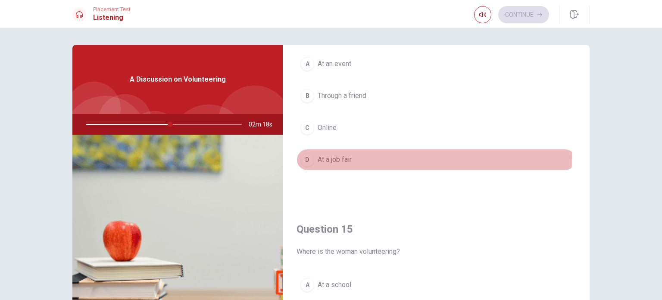
click at [313, 154] on button "D At a job fair" at bounding box center [436, 160] width 279 height 22
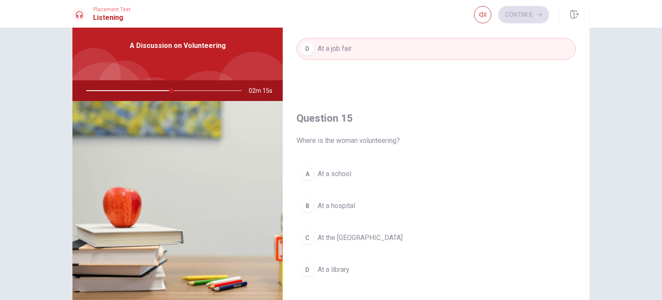
scroll to position [33, 0]
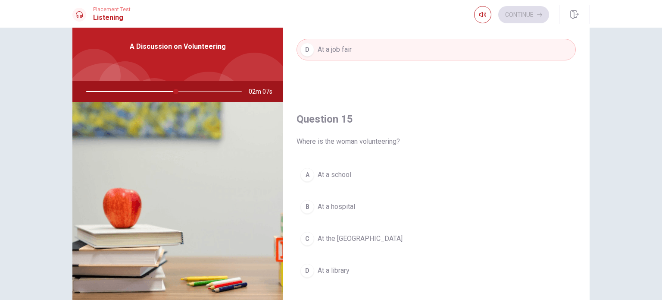
click at [307, 237] on div "C" at bounding box center [307, 239] width 14 height 14
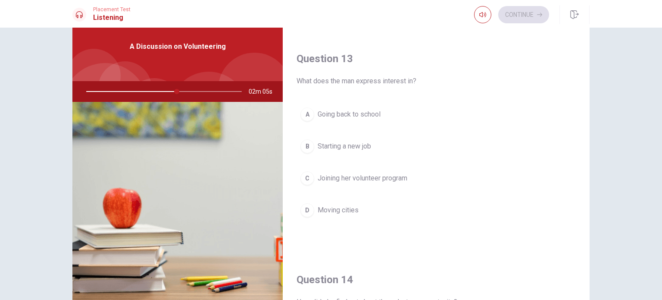
scroll to position [419, 0]
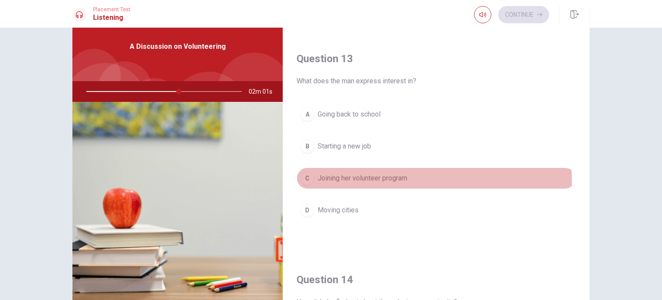
click at [307, 181] on div "C" at bounding box center [307, 178] width 14 height 14
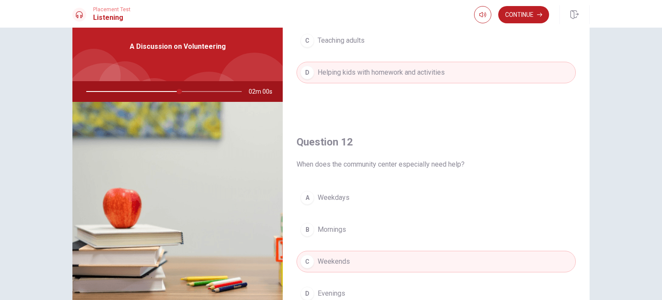
scroll to position [0, 0]
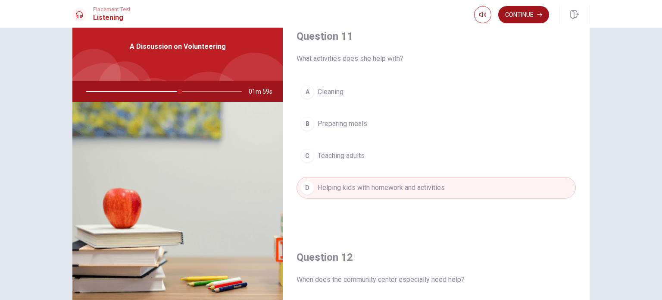
click at [518, 13] on button "Continue" at bounding box center [523, 14] width 51 height 17
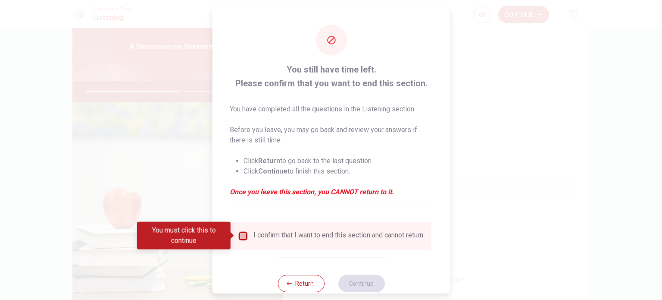
click at [243, 235] on input "You must click this to continue" at bounding box center [243, 235] width 10 height 10
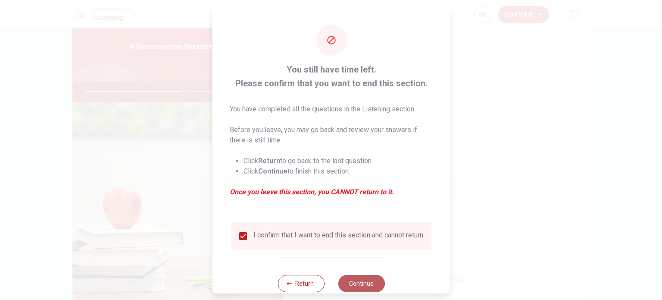
click at [369, 283] on button "Continue" at bounding box center [361, 282] width 47 height 17
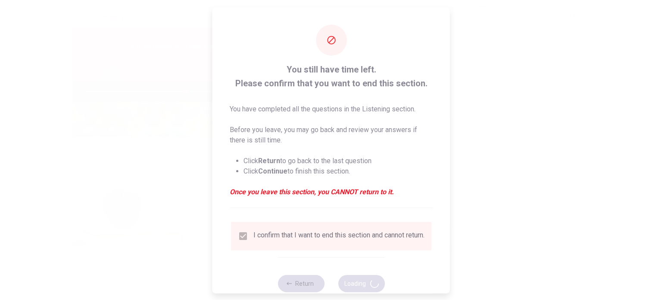
type input "64"
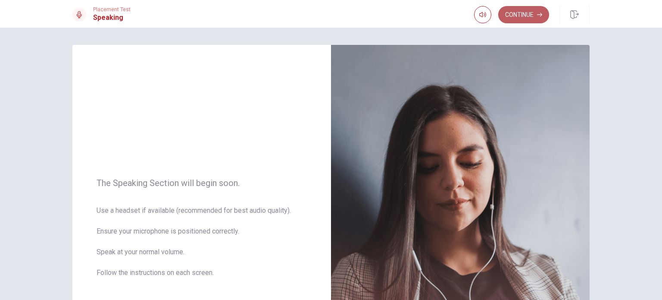
click at [517, 14] on button "Continue" at bounding box center [523, 14] width 51 height 17
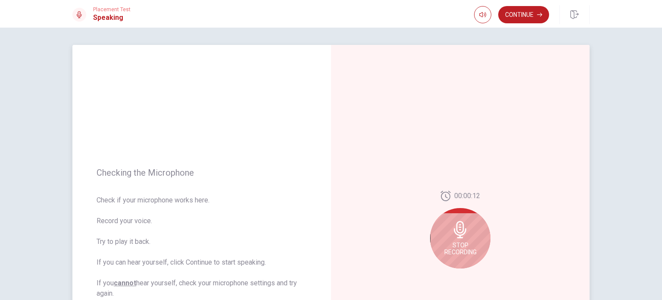
click at [460, 239] on div "Stop Recording" at bounding box center [460, 238] width 60 height 60
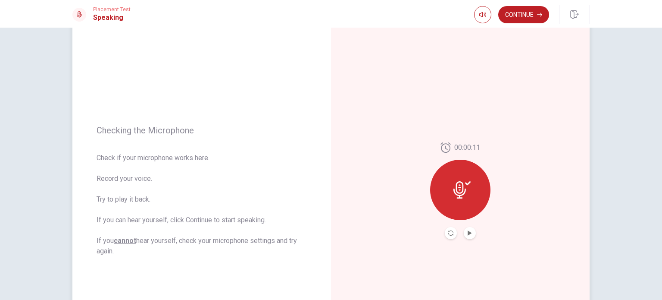
scroll to position [53, 0]
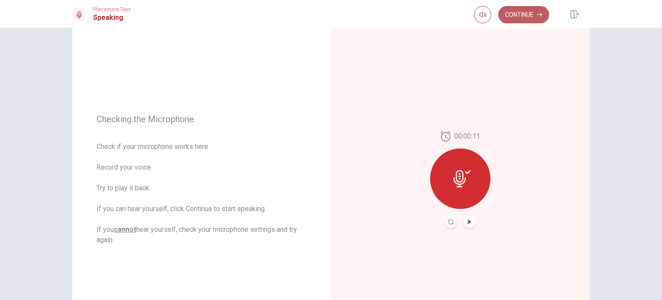
click at [516, 13] on button "Continue" at bounding box center [523, 14] width 51 height 17
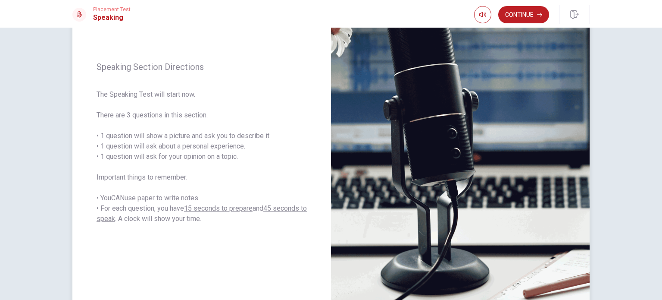
scroll to position [72, 0]
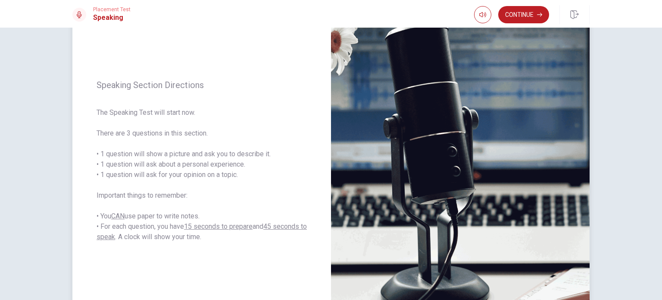
click at [435, 124] on img at bounding box center [460, 161] width 259 height 376
click at [522, 22] on button "Continue" at bounding box center [523, 14] width 51 height 17
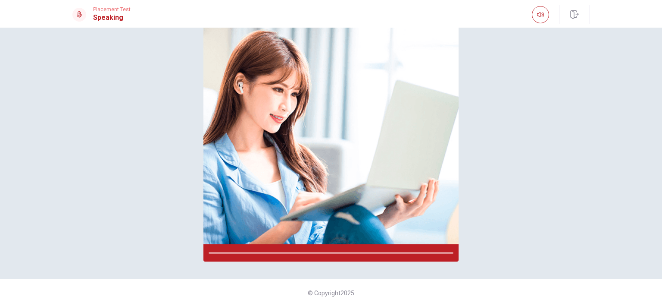
drag, startPoint x: 522, startPoint y: 22, endPoint x: 495, endPoint y: 10, distance: 29.5
click at [495, 10] on div "Placement Test Speaking" at bounding box center [331, 14] width 545 height 19
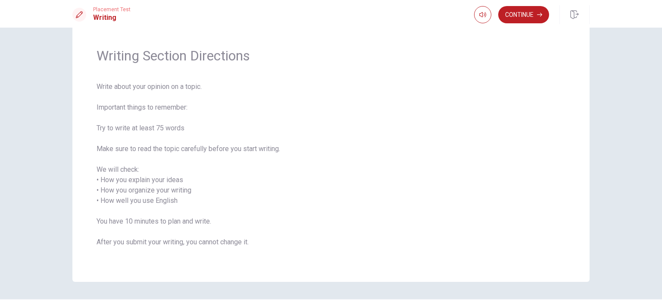
scroll to position [23, 0]
click at [531, 16] on button "Continue" at bounding box center [523, 14] width 51 height 17
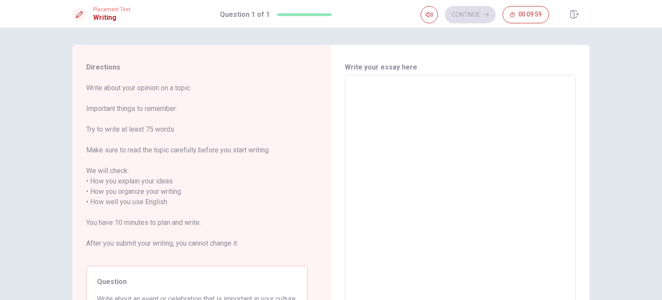
scroll to position [0, 0]
click at [396, 91] on textarea at bounding box center [460, 196] width 219 height 229
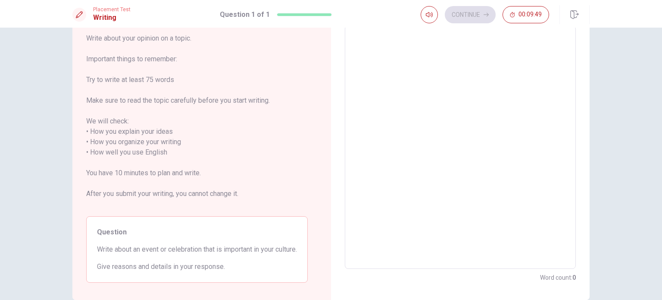
scroll to position [54, 0]
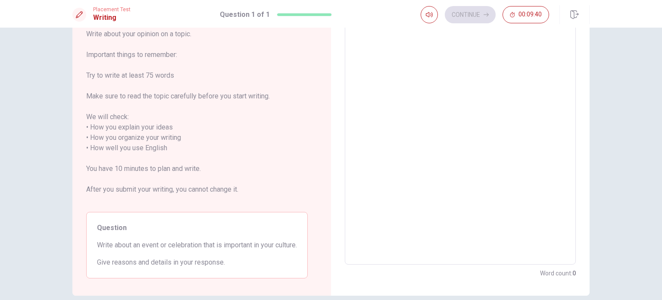
type textarea "F"
type textarea "x"
type textarea "Fo"
type textarea "x"
type textarea "For"
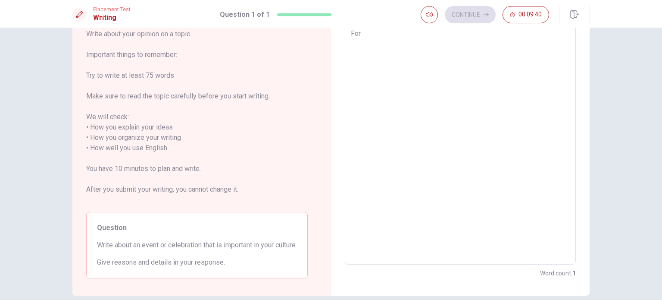
type textarea "x"
type textarea "For"
type textarea "x"
type textarea "For m"
type textarea "x"
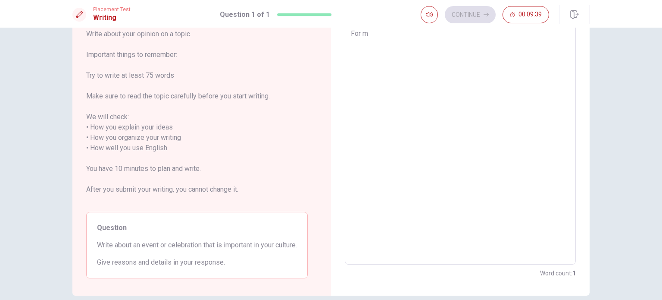
type textarea "For me"
type textarea "x"
type textarea "For me,"
type textarea "x"
type textarea "For me,"
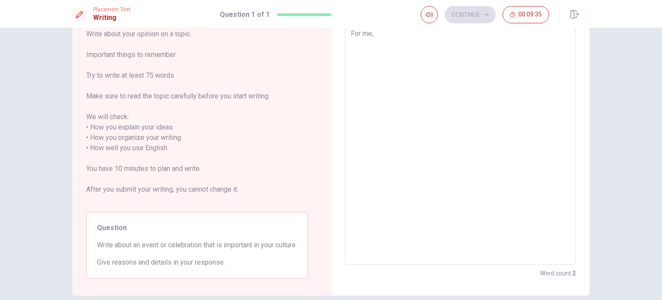
type textarea "x"
type textarea "For me, t"
type textarea "x"
type textarea "For me, th"
type textarea "x"
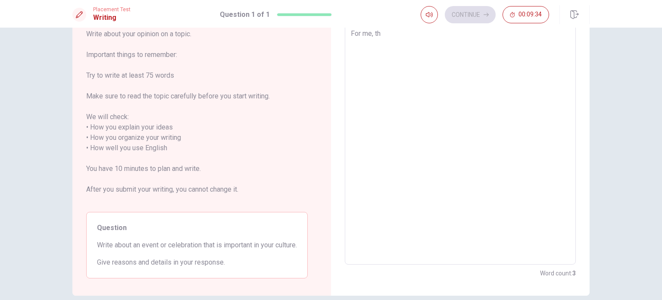
type textarea "For me, the"
type textarea "x"
type textarea "For me, the"
type textarea "x"
type textarea "For me, the c"
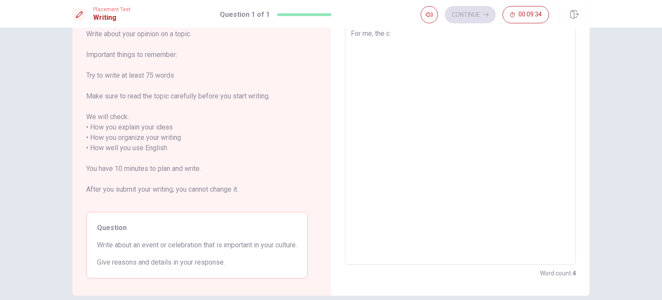
type textarea "x"
type textarea "For me, the ca"
type textarea "x"
type textarea "For me, the car"
type textarea "x"
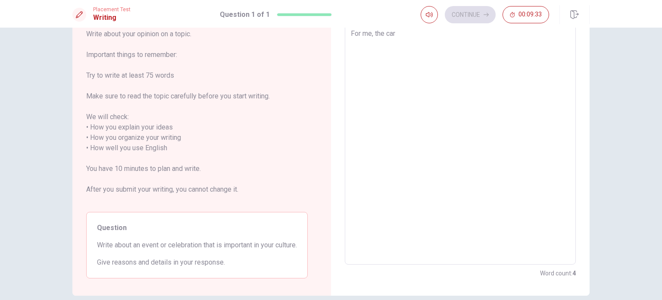
type textarea "For me, the carn"
type textarea "x"
type textarea "For me, the carna"
type textarea "x"
type textarea "For me, the carnav"
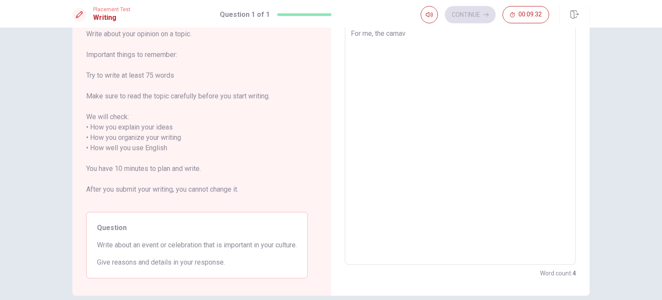
type textarea "x"
type textarea "For me, the carnava"
type textarea "x"
type textarea "For me, the [DATE]"
type textarea "x"
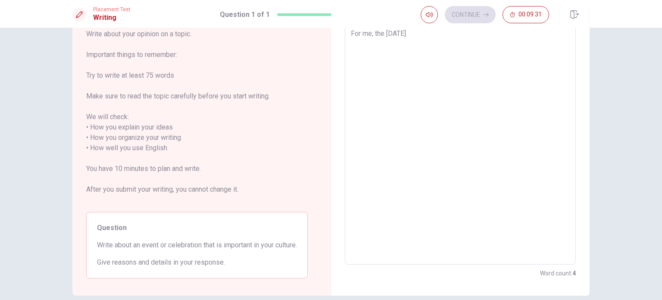
type textarea "For me, the [DATE]"
type textarea "x"
type textarea "For me, the [DATE]"
type textarea "x"
type textarea "For me, the [DATE]"
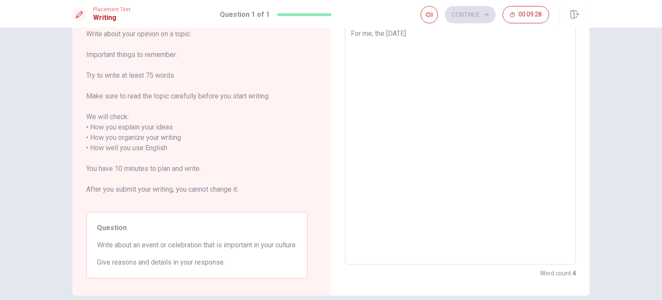
type textarea "x"
type textarea "For me, the [DATE]"
type textarea "x"
type textarea "For me, the [DATE],"
type textarea "x"
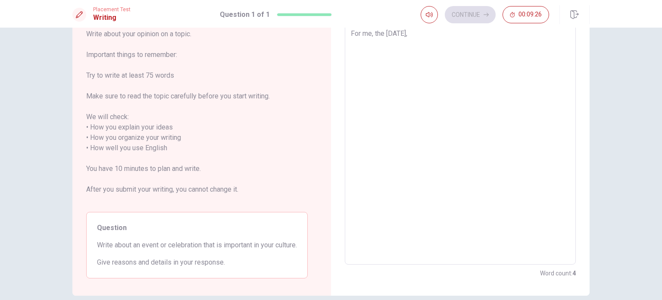
type textarea "For me, the [DATE],s"
type textarea "x"
type textarea "For me, the [DATE],s"
type textarea "x"
type textarea "For me, the [DATE],s C"
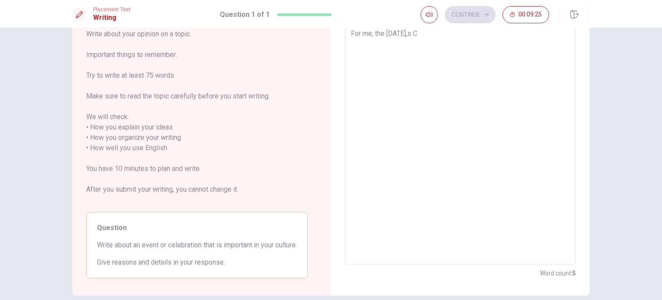
type textarea "x"
type textarea "For me, the [DATE],s Ca"
type textarea "x"
type textarea "For me, the [DATE],s Cae"
type textarea "x"
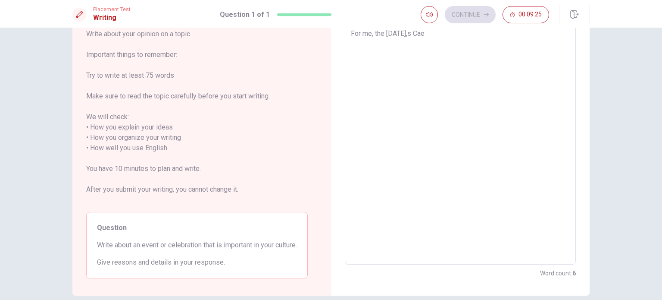
type textarea "For me, the [DATE],s [GEOGRAPHIC_DATA]"
type textarea "x"
type textarea "For me, the [DATE],s [GEOGRAPHIC_DATA]"
type textarea "x"
type textarea "For me, the [DATE],s [GEOGRAPHIC_DATA] i"
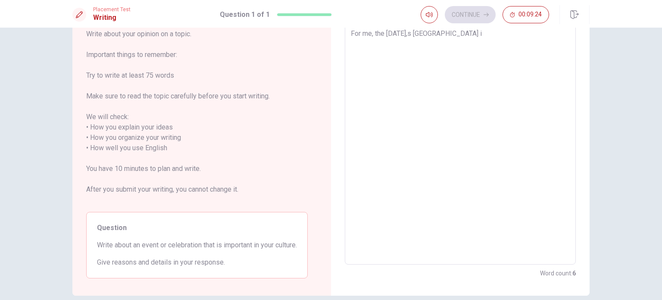
type textarea "x"
type textarea "For me, the [DATE],s [GEOGRAPHIC_DATA] is"
type textarea "x"
type textarea "For me, the [DATE],s [GEOGRAPHIC_DATA] is"
type textarea "x"
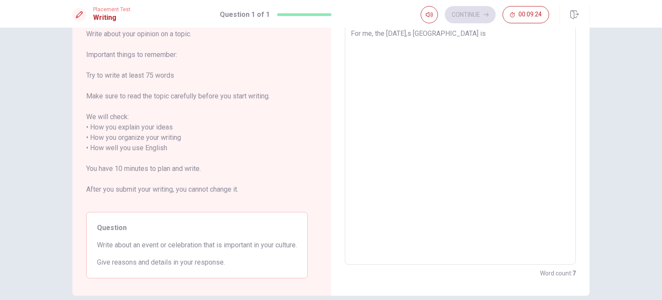
type textarea "For me, the [DATE],s Caen is v"
type textarea "x"
type textarea "For me, the [DATE],s Caen is ve"
type textarea "x"
type textarea "For me, the [DATE],s Caen is ver"
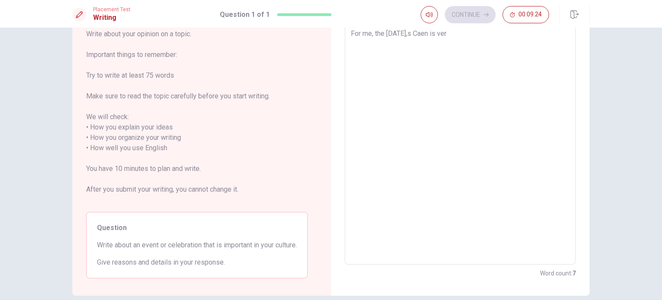
type textarea "x"
type textarea "For me, the [DATE],s [GEOGRAPHIC_DATA] is very"
type textarea "x"
type textarea "For me, the [DATE],s [GEOGRAPHIC_DATA] is very"
type textarea "x"
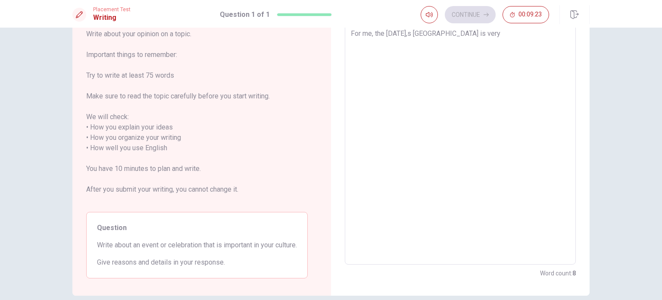
type textarea "For me, the [DATE],s [GEOGRAPHIC_DATA] is very i"
type textarea "x"
type textarea "For me, the [DATE],s [GEOGRAPHIC_DATA] is very im"
type textarea "x"
type textarea "For me, the [DATE],s [GEOGRAPHIC_DATA] is very imp"
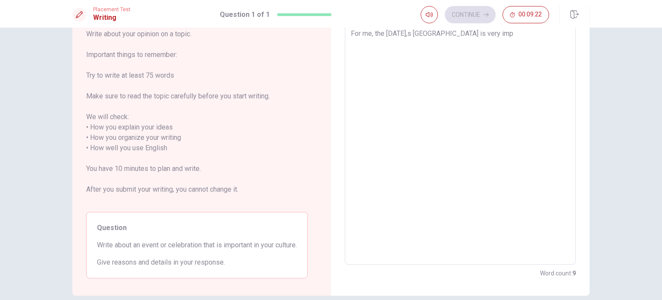
type textarea "x"
type textarea "For me, the [DATE],s [GEOGRAPHIC_DATA] is very impo"
type textarea "x"
type textarea "For me, the [DATE],s [GEOGRAPHIC_DATA] is very impor"
type textarea "x"
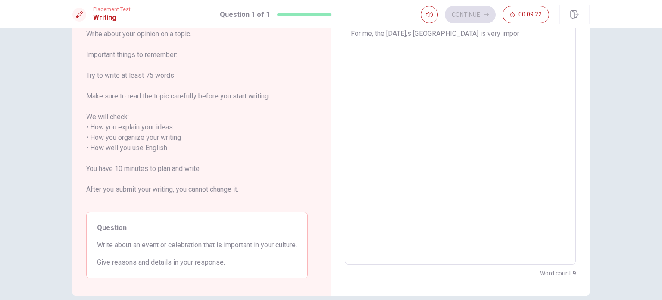
type textarea "For me, the [DATE],s [GEOGRAPHIC_DATA] is very import"
type textarea "x"
type textarea "For me, the [DATE],s [GEOGRAPHIC_DATA] is very importz"
type textarea "x"
type textarea "For me, the [DATE],s [GEOGRAPHIC_DATA] is very importzn"
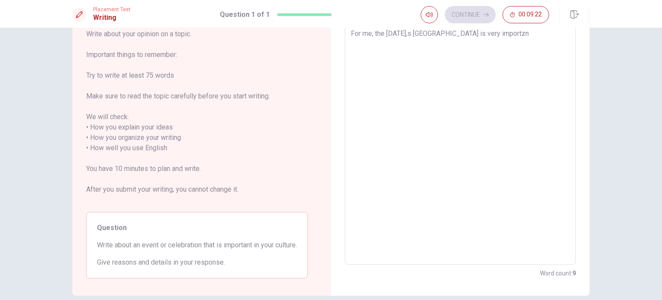
type textarea "x"
type textarea "For me, the [DATE],s [GEOGRAPHIC_DATA] is very importznt"
type textarea "x"
type textarea "For me, the [DATE],s [GEOGRAPHIC_DATA] is very importznt"
type textarea "x"
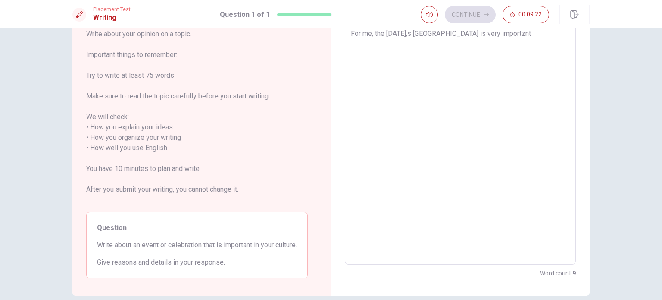
type textarea "For me, the [DATE],s [GEOGRAPHIC_DATA] is very importznt t"
type textarea "x"
type textarea "For me, the [DATE],s [GEOGRAPHIC_DATA] is very importznt to"
type textarea "x"
type textarea "For me, the [DATE],s [GEOGRAPHIC_DATA] is very importznt t"
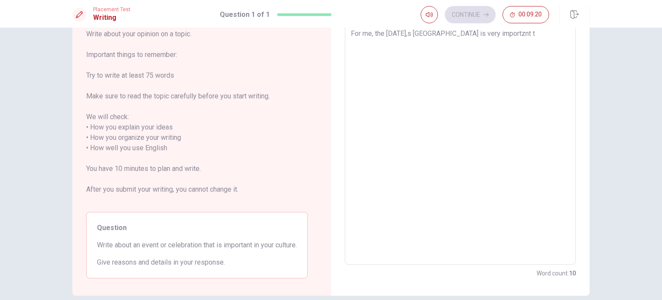
type textarea "x"
type textarea "For me, the [DATE],s [GEOGRAPHIC_DATA] is very importznt"
type textarea "x"
type textarea "For me, the [DATE],s [GEOGRAPHIC_DATA] is very importznt"
type textarea "x"
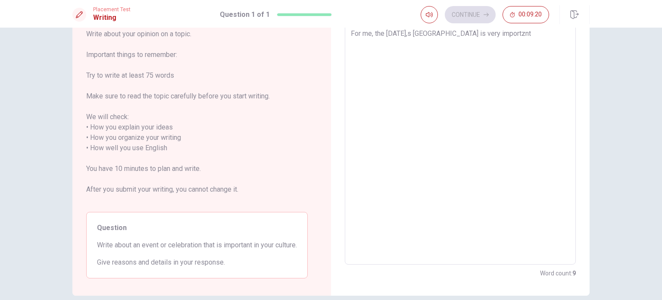
type textarea "For me, the [DATE],s [GEOGRAPHIC_DATA] is very importzn"
type textarea "x"
type textarea "For me, the [DATE],s [GEOGRAPHIC_DATA] is very importz"
type textarea "x"
type textarea "For me, the [DATE],s [GEOGRAPHIC_DATA] is very import"
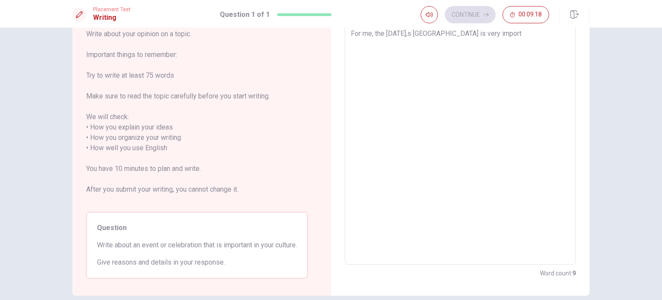
type textarea "x"
type textarea "For me, the carnaaval,s [GEOGRAPHIC_DATA] is very import"
type textarea "x"
type textarea "For me, the carnaanval,s [GEOGRAPHIC_DATA] is very import"
type textarea "x"
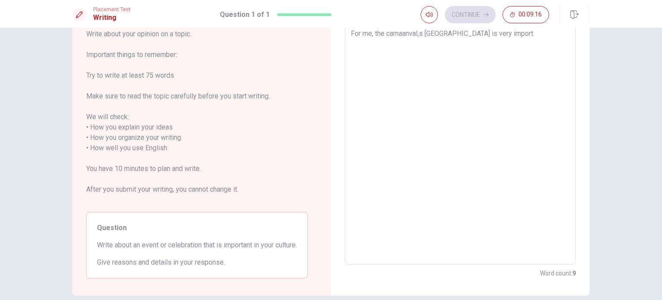
type textarea "For me, the carnaantval,s [GEOGRAPHIC_DATA] is very import"
type textarea "x"
type textarea "For me, the carnaant val,s [GEOGRAPHIC_DATA] is very import"
type textarea "x"
type textarea "For me, the carnaant tval,s [GEOGRAPHIC_DATA] is very import"
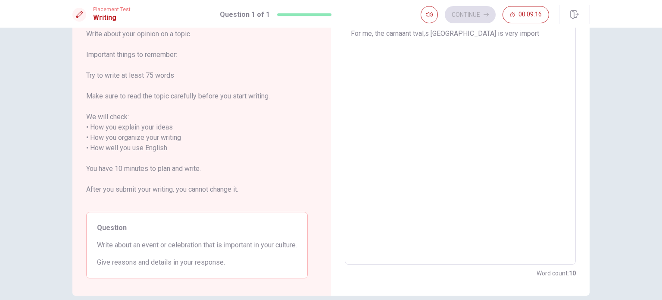
type textarea "x"
type textarea "For me, the carnaant [PERSON_NAME],s [GEOGRAPHIC_DATA] is very import"
type textarea "x"
type textarea "For me, the carnaant tval,s [GEOGRAPHIC_DATA] is very import"
type textarea "x"
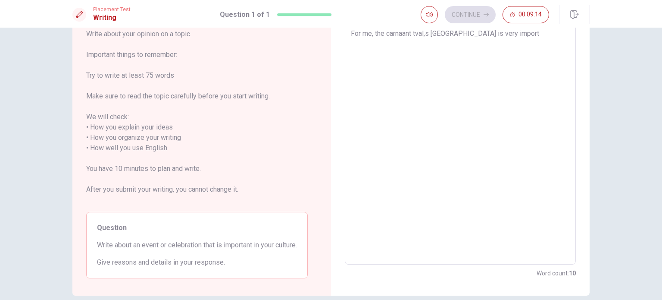
type textarea "For me, the carnaant val,s [GEOGRAPHIC_DATA] is very import"
type textarea "x"
type textarea "For me, the carnaantval,s [GEOGRAPHIC_DATA] is very import"
type textarea "x"
type textarea "For me, the carnaanval,s [GEOGRAPHIC_DATA] is very import"
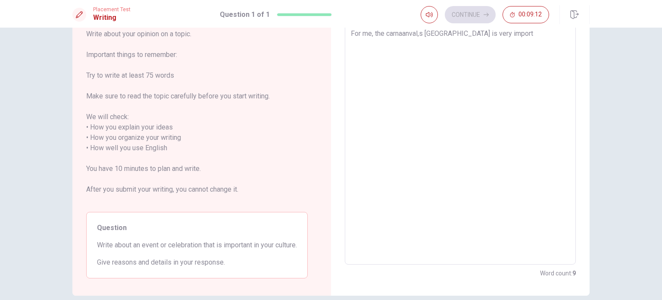
type textarea "x"
type textarea "For me, the carnaaval,s [GEOGRAPHIC_DATA] is very import"
type textarea "x"
type textarea "For me, the [DATE],s [GEOGRAPHIC_DATA] is very import"
type textarea "x"
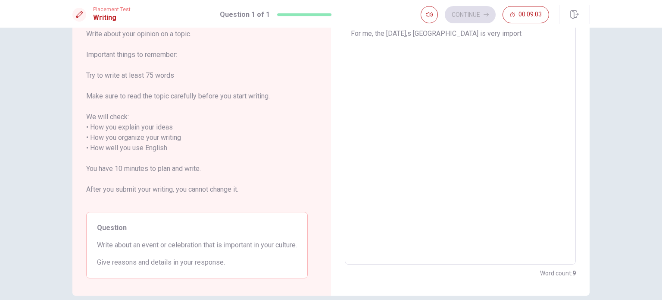
type textarea "For me, the carnavals Caen is very import"
type textarea "x"
type textarea "For me, the carnaval's [GEOGRAPHIC_DATA] is very import"
type textarea "x"
type textarea "For me, the carnaval's [GEOGRAPHIC_DATA] is very importa"
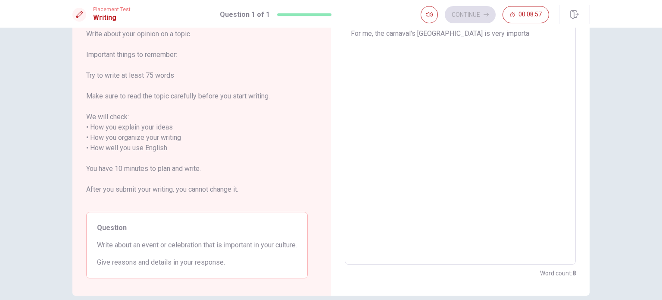
type textarea "x"
type textarea "For me, the carnaval's [GEOGRAPHIC_DATA] is very importan"
type textarea "x"
type textarea "For me, the carnaval's [GEOGRAPHIC_DATA] is very important"
type textarea "x"
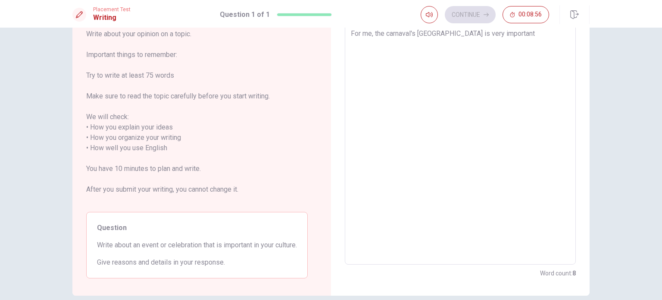
type textarea "For me, the carnaval's [GEOGRAPHIC_DATA] is very important"
type textarea "x"
type textarea "For me, the carnaval's Caen is very important t"
type textarea "x"
type textarea "For me, the carnaval's [GEOGRAPHIC_DATA] is very important to"
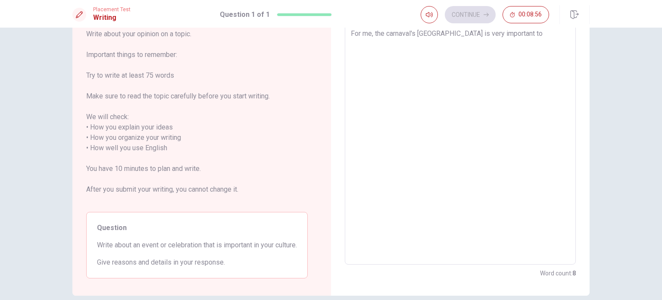
type textarea "x"
type textarea "For me, the carnaval's [GEOGRAPHIC_DATA] is very important to"
type textarea "x"
type textarea "For me, the carnaval's [GEOGRAPHIC_DATA] is very important to k"
type textarea "x"
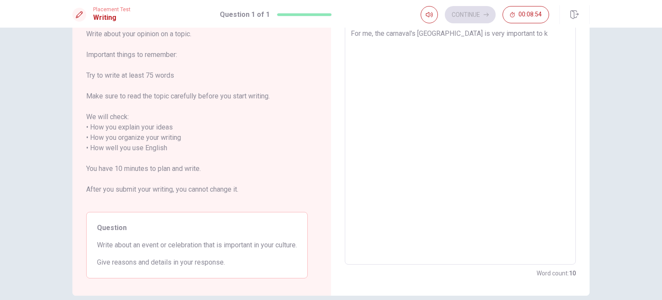
type textarea "For me, the carnaval's [GEOGRAPHIC_DATA] is very important to ke"
type textarea "x"
type textarea "For me, the carnaval's [GEOGRAPHIC_DATA] is very important to [PERSON_NAME]"
type textarea "x"
type textarea "For me, the carnaval's [GEOGRAPHIC_DATA] is very important to keep"
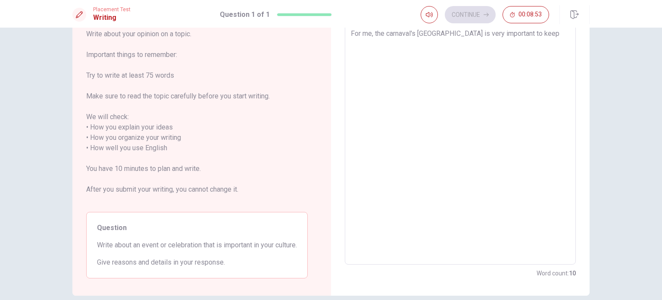
type textarea "x"
type textarea "For me, the carnaval's [GEOGRAPHIC_DATA] is very important to keep"
type textarea "x"
type textarea "For me, the carnaval's [GEOGRAPHIC_DATA] is very important to keep t"
type textarea "x"
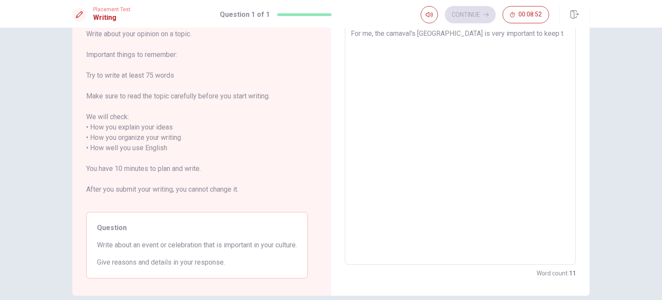
type textarea "For me, the carnaval's [GEOGRAPHIC_DATA] is very important to keep th"
type textarea "x"
type textarea "For me, the carnaval's Caen is very important to keep thi"
click at [400, 92] on textarea "For me, the carnaval's Caen is very important to keep thi" at bounding box center [460, 142] width 219 height 229
click at [525, 35] on textarea "For me, the carnaval's Caen is very important to keep thi" at bounding box center [460, 142] width 219 height 229
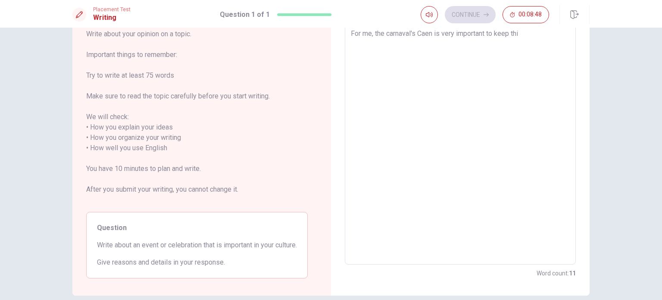
type textarea "x"
type textarea "For me, the carnaval's [GEOGRAPHIC_DATA] is very important to keep this"
type textarea "x"
type textarea "For me, the carnaval's [GEOGRAPHIC_DATA] is very important to keep this"
type textarea "x"
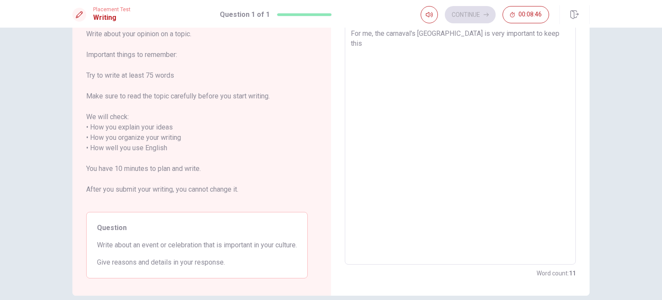
type textarea "For me, the carnaval's [GEOGRAPHIC_DATA] is very important to keep this c"
type textarea "x"
type textarea "For me, the carnaval's [GEOGRAPHIC_DATA] is very important to keep this cu"
type textarea "x"
type textarea "For me, the carnaval's [GEOGRAPHIC_DATA] is very important to keep this cul"
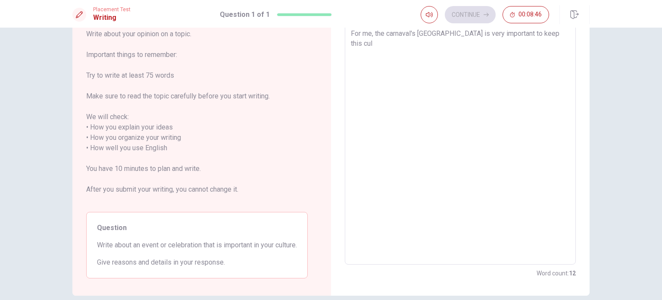
type textarea "x"
type textarea "For me, the carnaval's [GEOGRAPHIC_DATA] is very important to keep this cult"
type textarea "x"
type textarea "For me, the carnaval's [GEOGRAPHIC_DATA] is very important to keep this cultu"
type textarea "x"
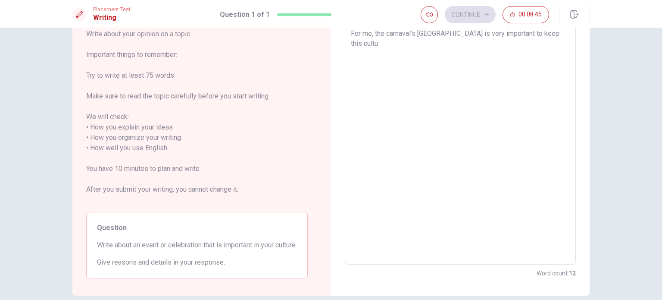
type textarea "For me, the carnaval's [GEOGRAPHIC_DATA] is very important to keep this cultur"
type textarea "x"
type textarea "For me, the carnaval's [GEOGRAPHIC_DATA] is very important to keep this culture"
type textarea "x"
type textarea "For me, the carnaval's [GEOGRAPHIC_DATA] is very important to keep this culture"
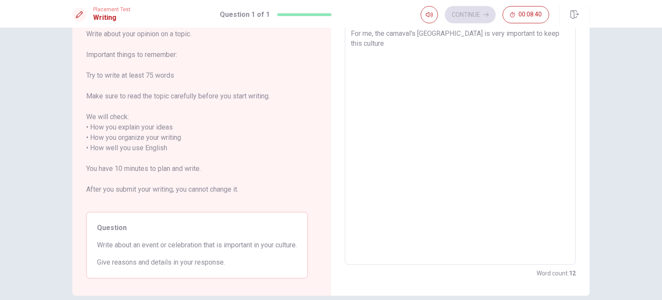
type textarea "x"
type textarea "For me, the carnaval's [GEOGRAPHIC_DATA] is very important to keep this culture"
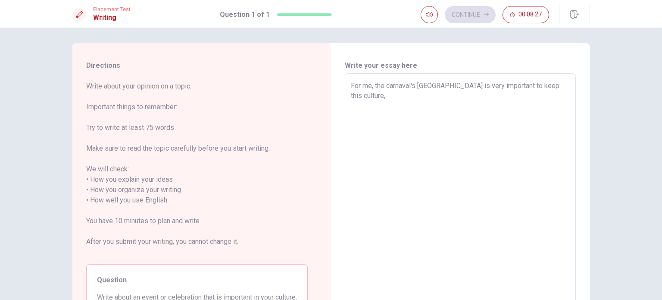
scroll to position [0, 0]
drag, startPoint x: 372, startPoint y: 32, endPoint x: 407, endPoint y: 33, distance: 34.1
click at [407, 33] on div "Directions Write about your opinion on a topic. Important things to remember: T…" at bounding box center [331, 164] width 662 height 272
drag, startPoint x: 429, startPoint y: 86, endPoint x: 372, endPoint y: 87, distance: 56.9
click at [372, 87] on textarea "For me, the carnaval's [GEOGRAPHIC_DATA] is very important to keep this culture," at bounding box center [460, 196] width 219 height 229
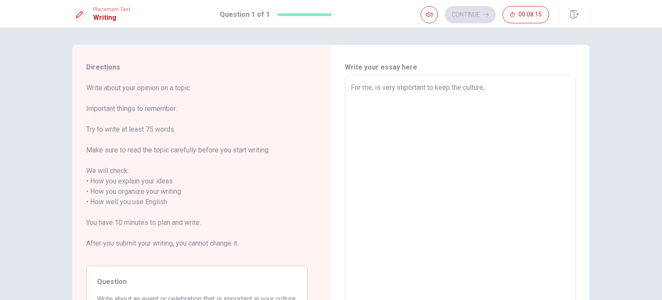
click at [485, 90] on textarea "For me, is very important to keep the culture," at bounding box center [460, 196] width 219 height 229
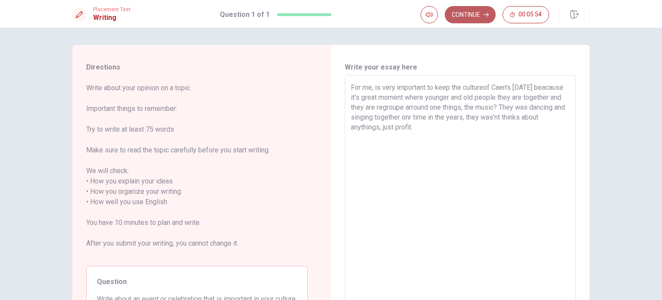
click at [473, 11] on button "Continue" at bounding box center [470, 14] width 51 height 17
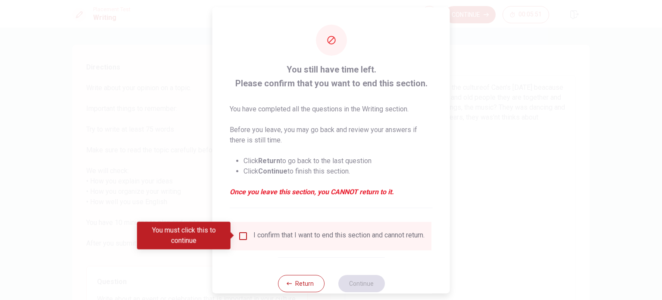
click at [260, 240] on div "I confirm that I want to end this section and cannot return." at bounding box center [338, 235] width 171 height 10
click at [243, 240] on input "You must click this to continue" at bounding box center [243, 235] width 10 height 10
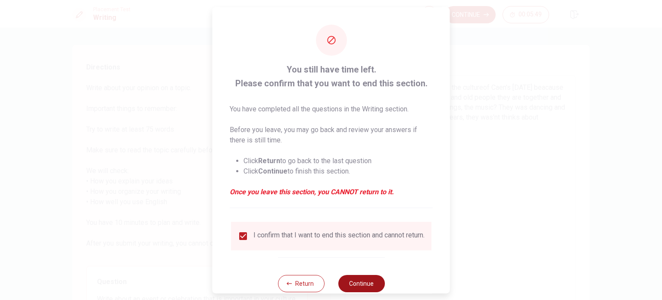
click at [351, 283] on button "Continue" at bounding box center [361, 282] width 47 height 17
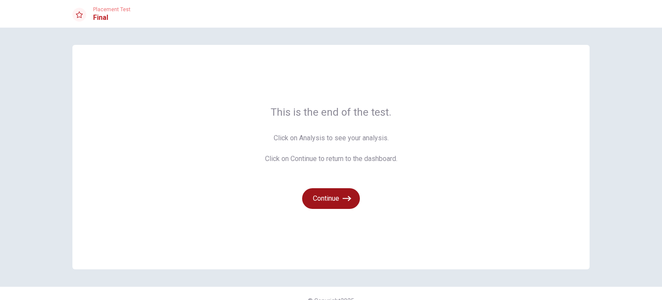
click at [343, 199] on icon "button" at bounding box center [347, 198] width 9 height 9
